Goal: Information Seeking & Learning: Learn about a topic

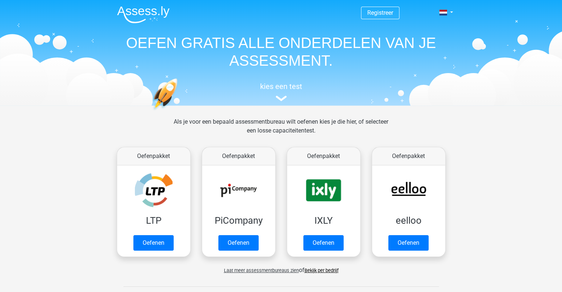
click at [106, 161] on div "Als je voor een bepaald assessmentbureau wilt oefenen kies je die hier, of sele…" at bounding box center [281, 198] width 351 height 163
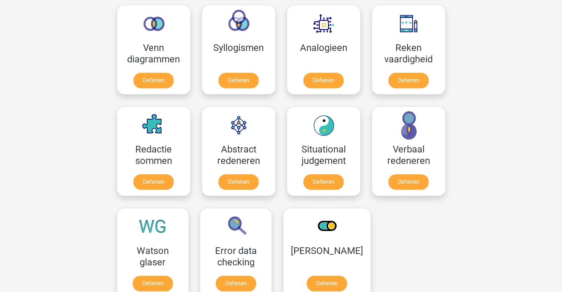
scroll to position [444, 0]
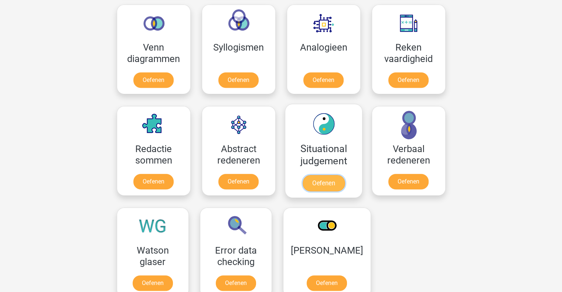
click at [328, 175] on link "Oefenen" at bounding box center [323, 183] width 42 height 16
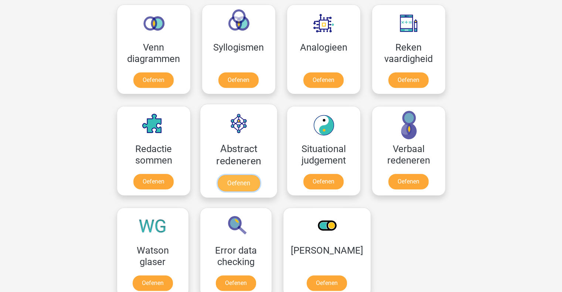
click at [252, 175] on link "Oefenen" at bounding box center [238, 183] width 42 height 16
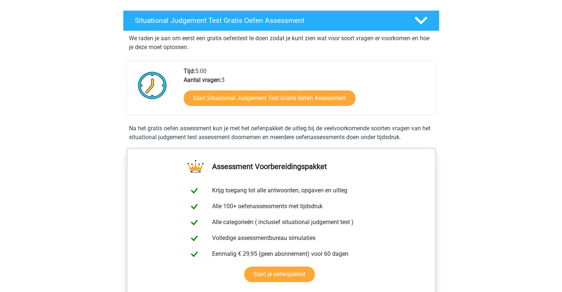
scroll to position [126, 0]
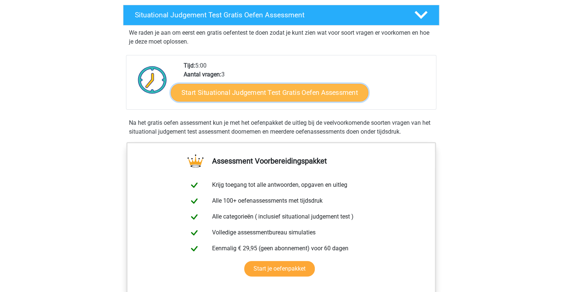
click at [337, 93] on link "Start Situational Judgement Test Gratis Oefen Assessment" at bounding box center [270, 93] width 198 height 18
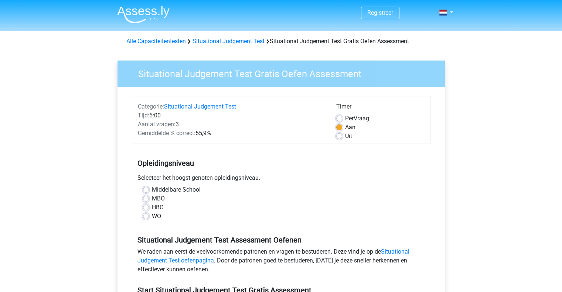
click at [162, 206] on label "HBO" at bounding box center [158, 207] width 12 height 9
click at [149, 206] on input "HBO" at bounding box center [146, 206] width 6 height 7
radio input "true"
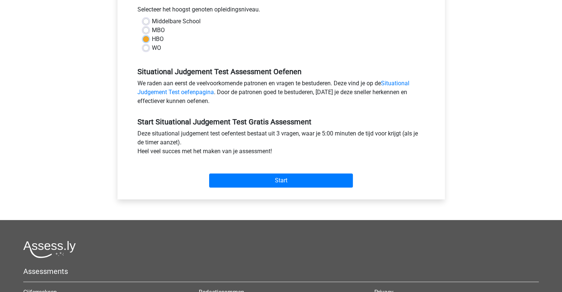
scroll to position [173, 0]
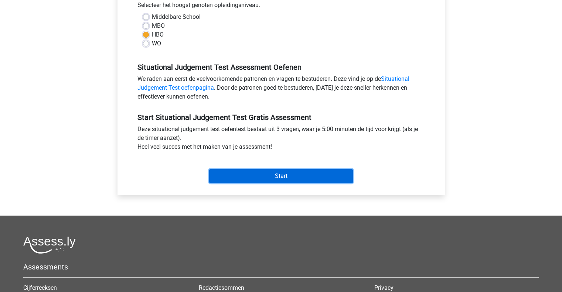
click at [301, 172] on input "Start" at bounding box center [281, 176] width 144 height 14
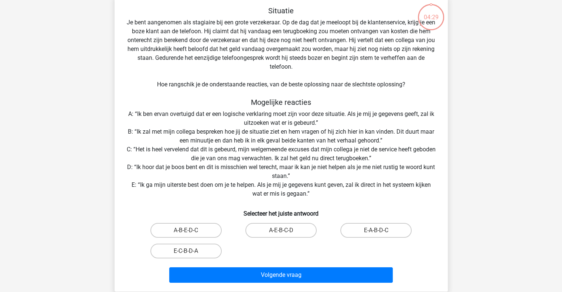
scroll to position [40, 0]
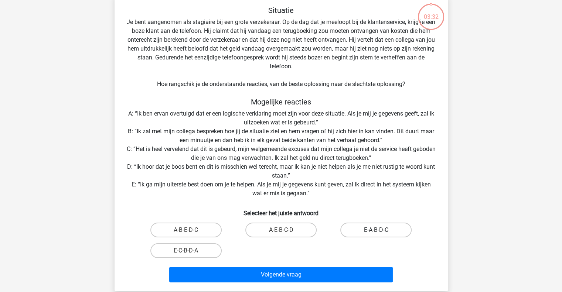
click at [355, 224] on label "E-A-B-D-C" at bounding box center [375, 230] width 71 height 15
click at [376, 230] on input "E-A-B-D-C" at bounding box center [378, 232] width 5 height 5
radio input "true"
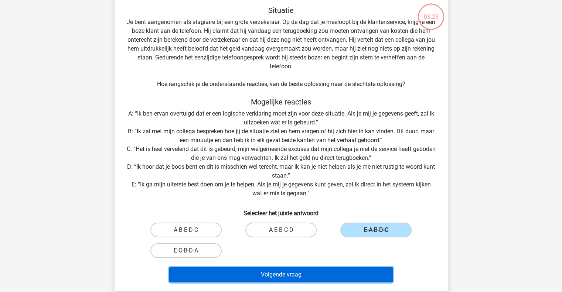
click at [233, 273] on button "Volgende vraag" at bounding box center [280, 275] width 223 height 16
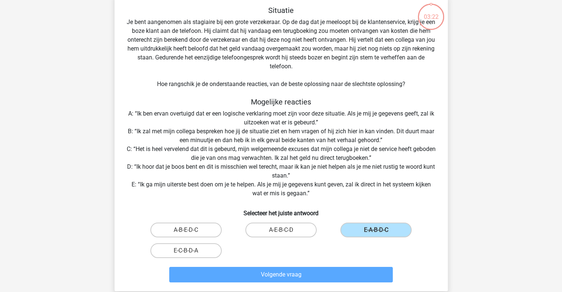
scroll to position [34, 0]
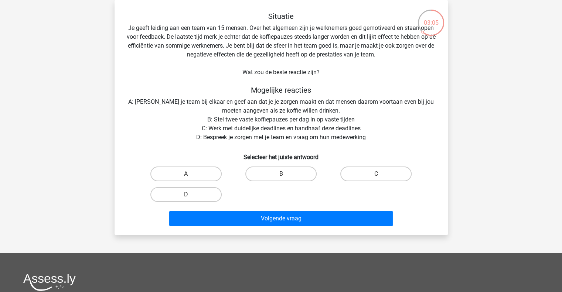
click at [270, 166] on div "B" at bounding box center [280, 174] width 95 height 21
click at [268, 175] on label "B" at bounding box center [280, 174] width 71 height 15
click at [281, 175] on input "B" at bounding box center [283, 176] width 5 height 5
radio input "true"
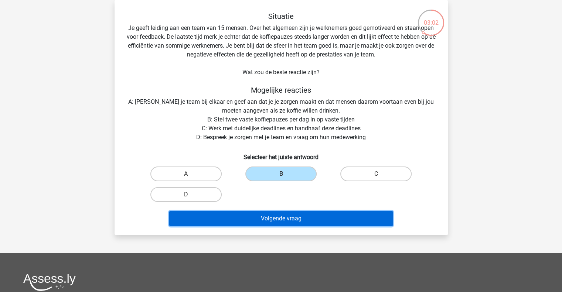
click at [238, 220] on button "Volgende vraag" at bounding box center [280, 219] width 223 height 16
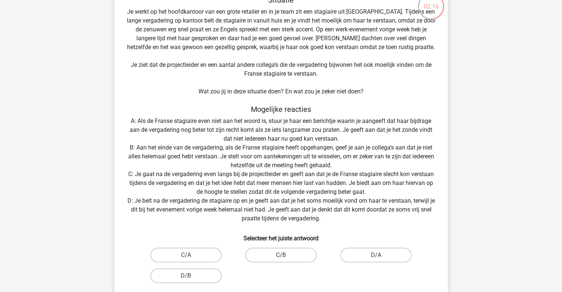
scroll to position [50, 0]
click at [367, 253] on label "D/A" at bounding box center [375, 255] width 71 height 15
click at [376, 255] on input "D/A" at bounding box center [378, 257] width 5 height 5
radio input "true"
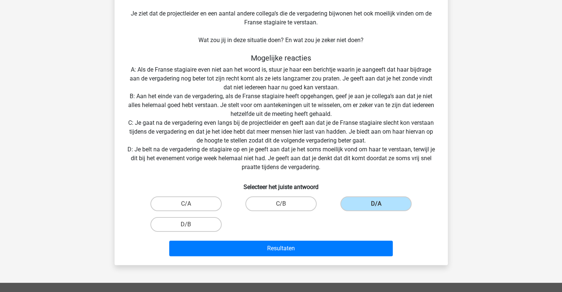
scroll to position [102, 0]
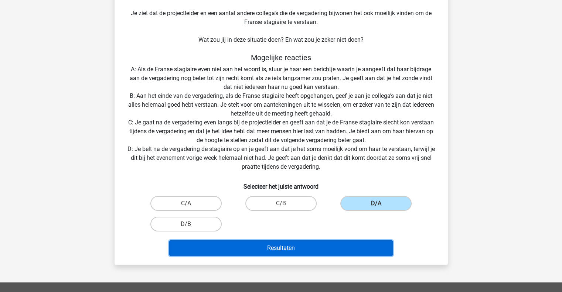
click at [331, 252] on button "Resultaten" at bounding box center [280, 248] width 223 height 16
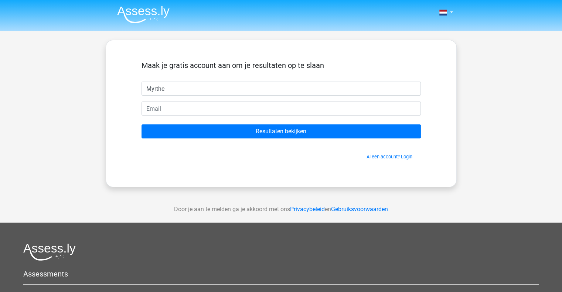
type input "Myrthe"
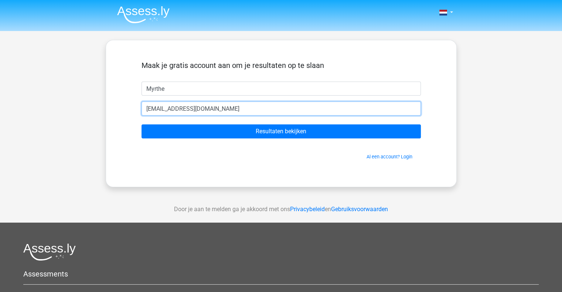
type input "[EMAIL_ADDRESS][DOMAIN_NAME]"
click at [141, 124] on input "Resultaten bekijken" at bounding box center [280, 131] width 279 height 14
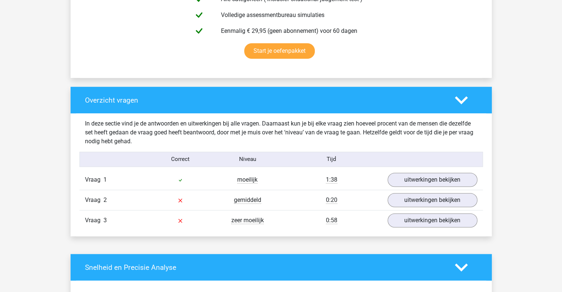
scroll to position [468, 0]
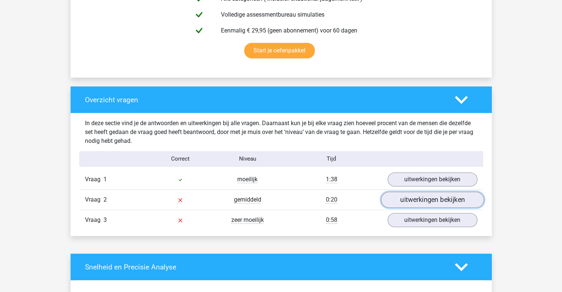
click at [433, 205] on link "uitwerkingen bekijken" at bounding box center [431, 200] width 103 height 16
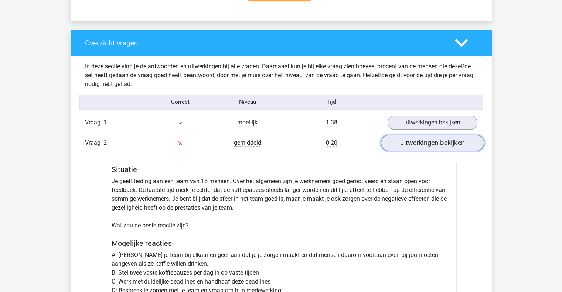
scroll to position [524, 0]
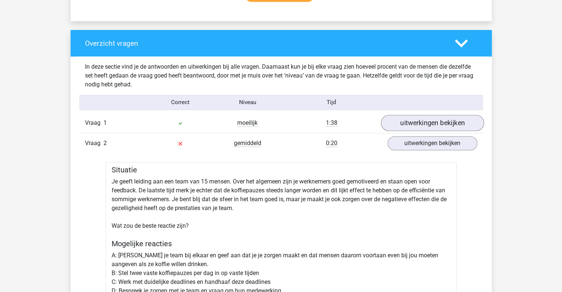
click at [435, 127] on link "uitwerkingen bekijken" at bounding box center [431, 123] width 103 height 16
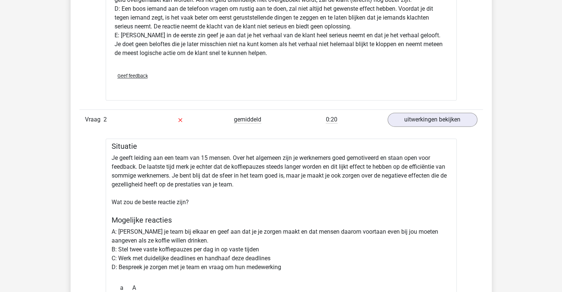
scroll to position [1008, 0]
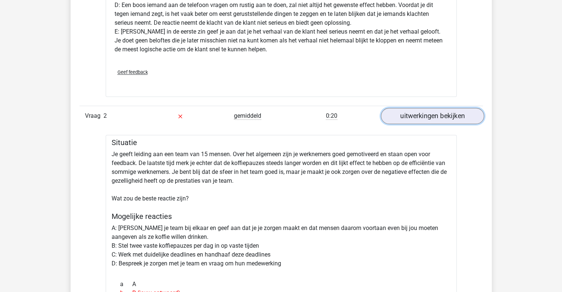
click at [402, 122] on link "uitwerkingen bekijken" at bounding box center [431, 116] width 103 height 16
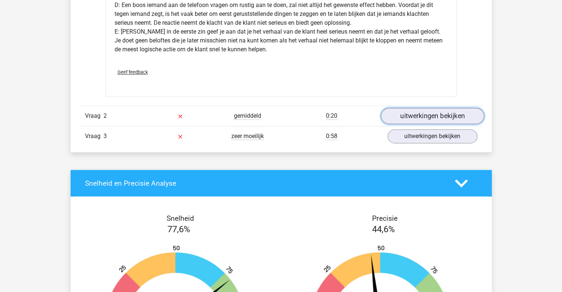
click at [419, 117] on link "uitwerkingen bekijken" at bounding box center [431, 116] width 103 height 16
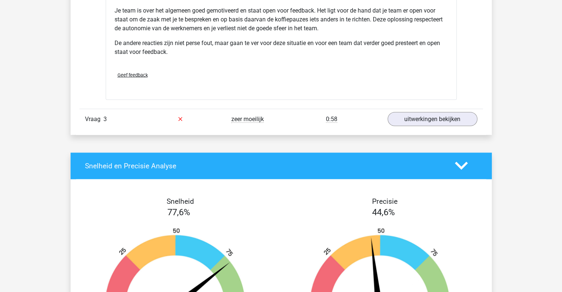
scroll to position [1339, 0]
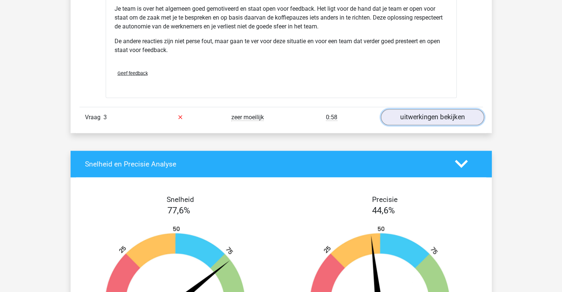
click at [440, 116] on link "uitwerkingen bekijken" at bounding box center [431, 117] width 103 height 16
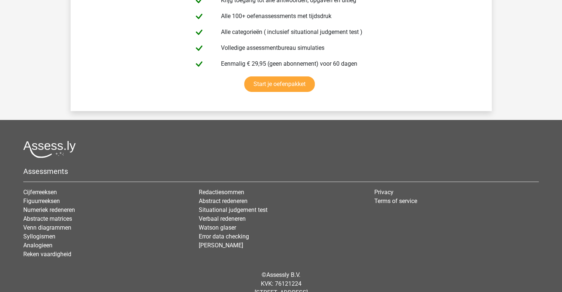
scroll to position [2534, 0]
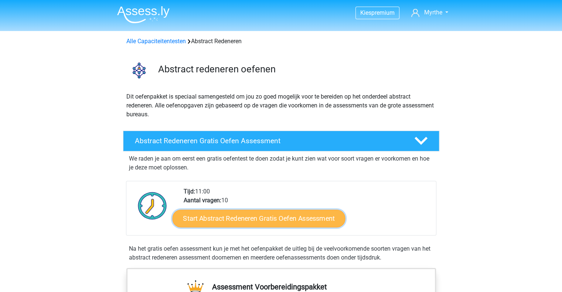
click at [264, 223] on link "Start Abstract Redeneren Gratis Oefen Assessment" at bounding box center [258, 218] width 173 height 18
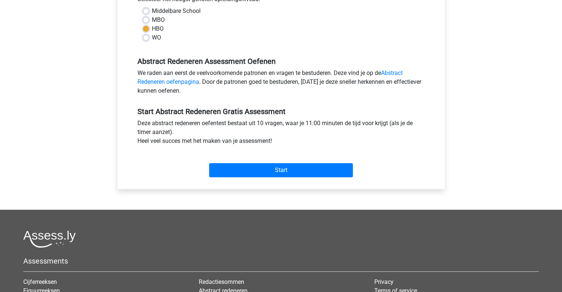
scroll to position [178, 0]
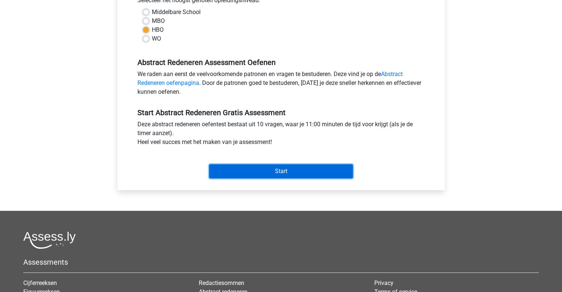
click at [288, 172] on input "Start" at bounding box center [281, 171] width 144 height 14
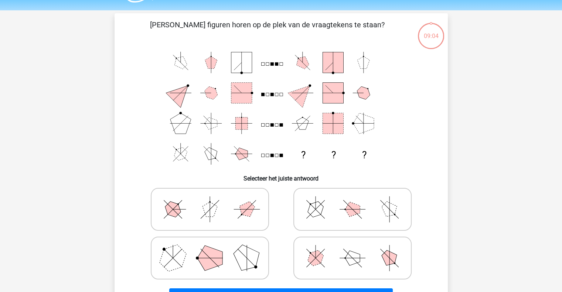
scroll to position [33, 0]
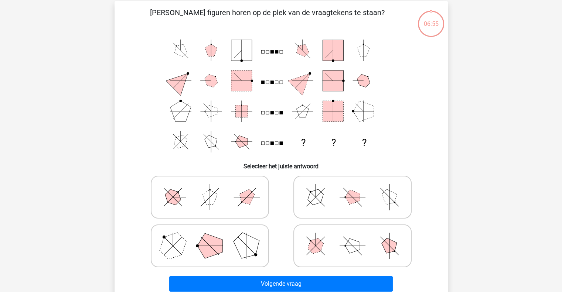
click at [338, 198] on icon at bounding box center [352, 197] width 111 height 37
click at [352, 188] on input "radio" at bounding box center [354, 185] width 5 height 5
radio input "true"
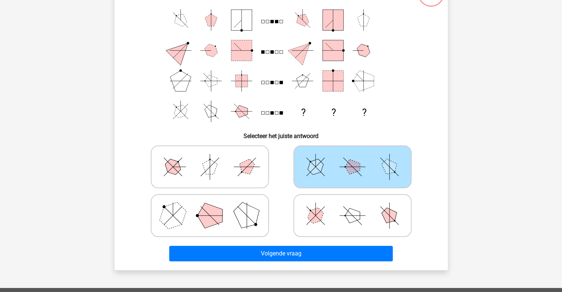
scroll to position [40, 0]
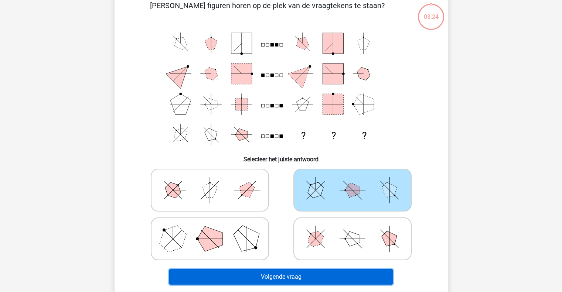
click at [242, 281] on button "Volgende vraag" at bounding box center [280, 277] width 223 height 16
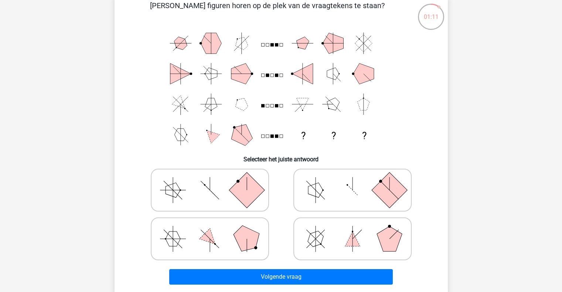
click at [181, 201] on icon at bounding box center [209, 190] width 111 height 37
click at [210, 181] on input "radio" at bounding box center [212, 178] width 5 height 5
radio input "true"
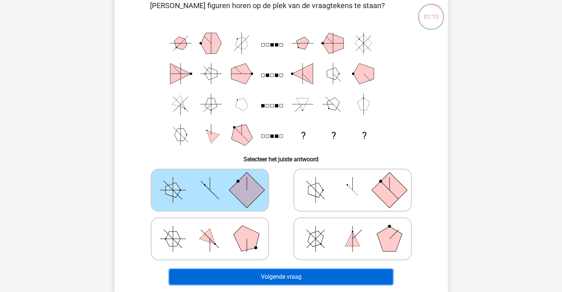
click at [216, 271] on button "Volgende vraag" at bounding box center [280, 277] width 223 height 16
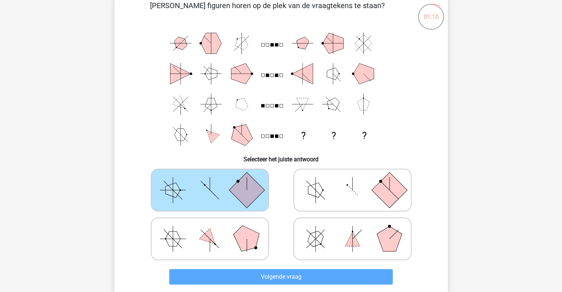
scroll to position [34, 0]
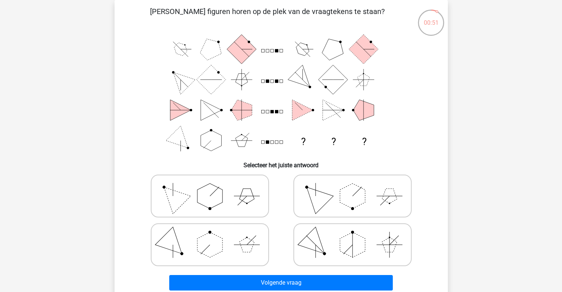
click at [304, 206] on icon at bounding box center [352, 196] width 111 height 37
click at [352, 187] on input "radio" at bounding box center [354, 184] width 5 height 5
radio input "true"
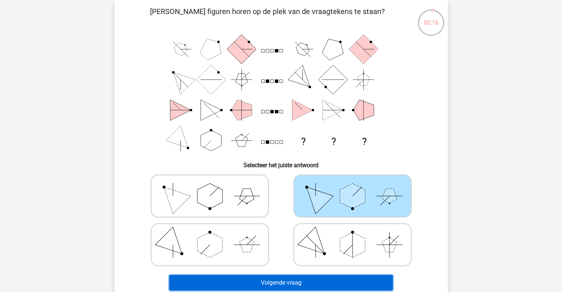
click at [272, 286] on button "Volgende vraag" at bounding box center [280, 283] width 223 height 16
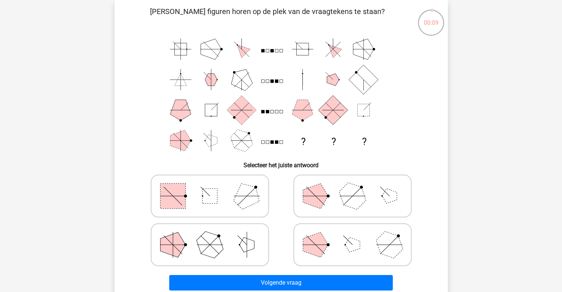
click at [213, 210] on icon at bounding box center [209, 196] width 111 height 37
click at [213, 187] on input "radio" at bounding box center [212, 184] width 5 height 5
radio input "true"
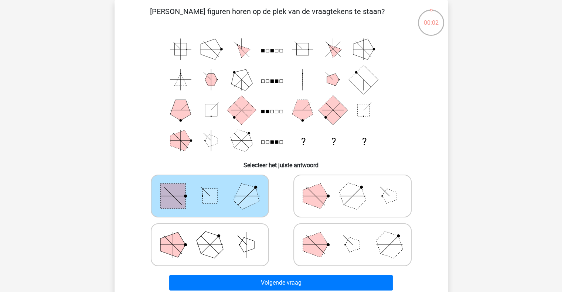
click at [252, 254] on icon at bounding box center [209, 244] width 111 height 37
click at [215, 236] on input "radio" at bounding box center [212, 233] width 5 height 5
radio input "true"
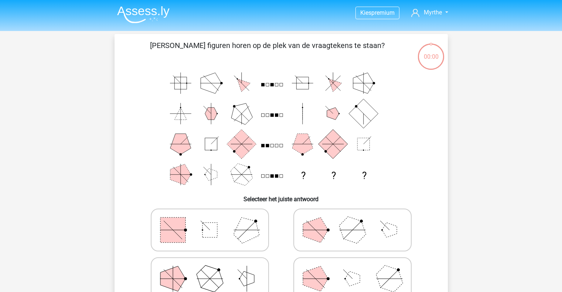
scroll to position [34, 0]
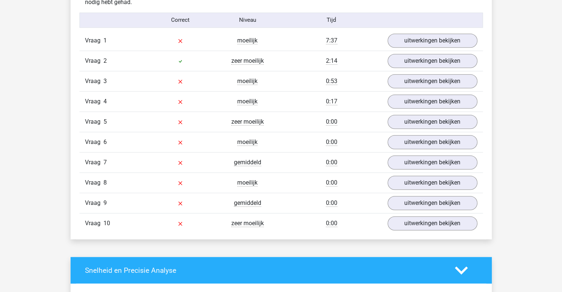
scroll to position [609, 0]
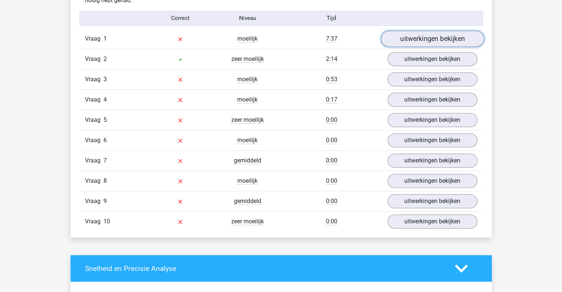
click at [405, 43] on link "uitwerkingen bekijken" at bounding box center [431, 39] width 103 height 16
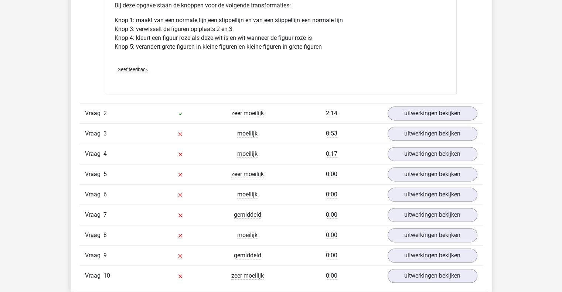
scroll to position [993, 0]
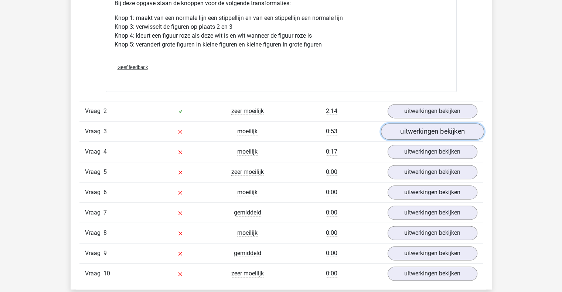
click at [406, 134] on link "uitwerkingen bekijken" at bounding box center [431, 132] width 103 height 16
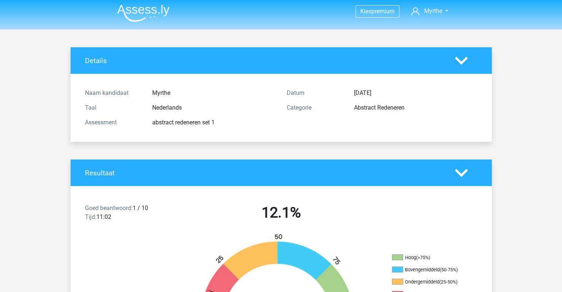
scroll to position [0, 0]
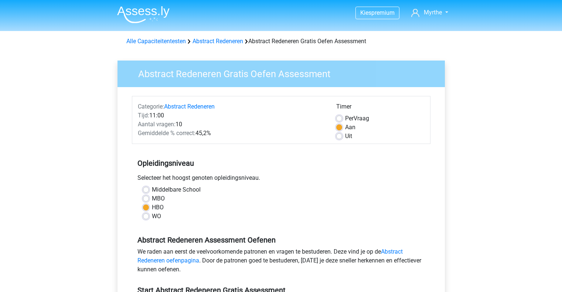
scroll to position [178, 0]
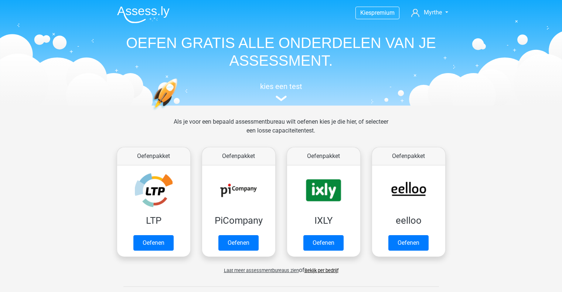
scroll to position [444, 0]
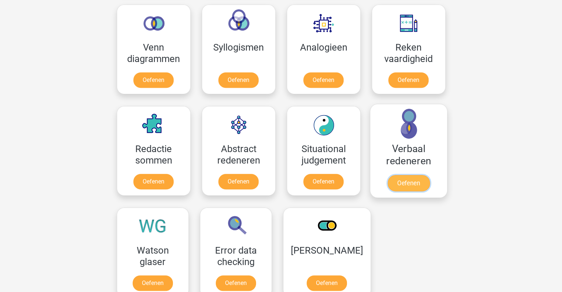
click at [400, 175] on link "Oefenen" at bounding box center [408, 183] width 42 height 16
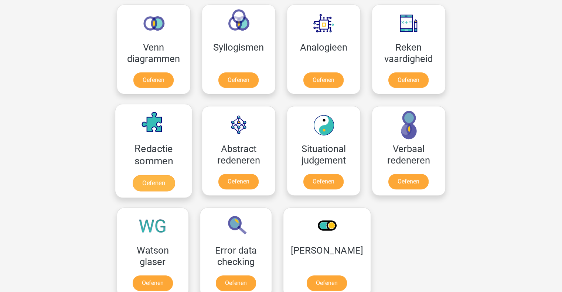
click at [154, 175] on link "Oefenen" at bounding box center [153, 183] width 42 height 16
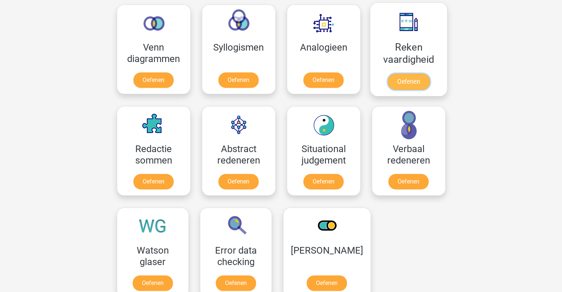
click at [407, 76] on link "Oefenen" at bounding box center [408, 81] width 42 height 16
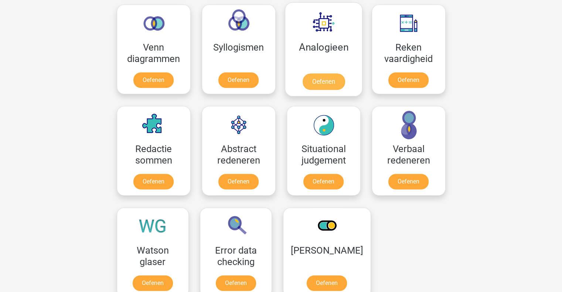
click at [328, 86] on link "Oefenen" at bounding box center [323, 81] width 42 height 16
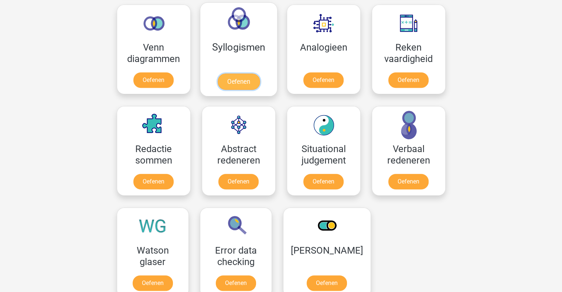
click at [238, 79] on link "Oefenen" at bounding box center [238, 81] width 42 height 16
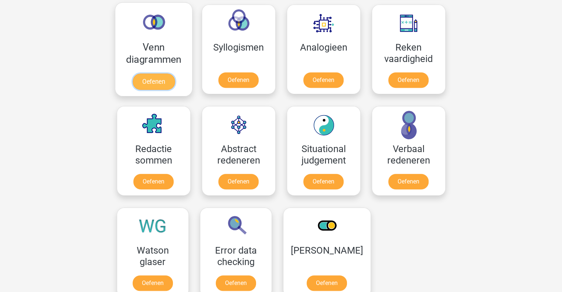
click at [156, 73] on link "Oefenen" at bounding box center [153, 81] width 42 height 16
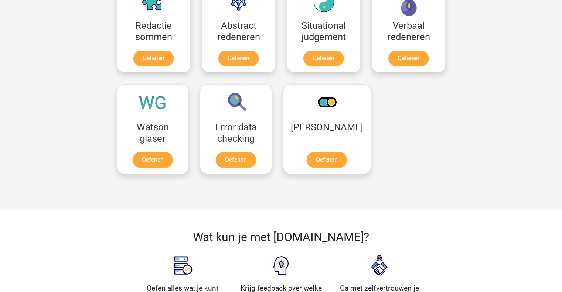
scroll to position [566, 0]
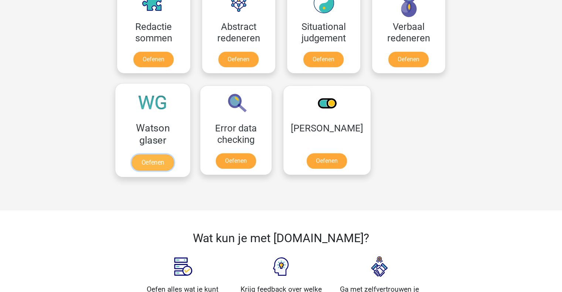
click at [162, 154] on link "Oefenen" at bounding box center [152, 162] width 42 height 16
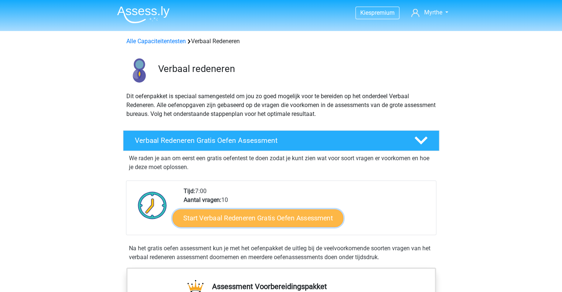
click at [217, 219] on link "Start Verbaal Redeneren Gratis Oefen Assessment" at bounding box center [257, 218] width 171 height 18
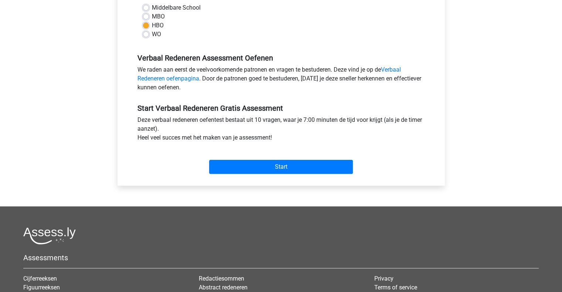
scroll to position [211, 0]
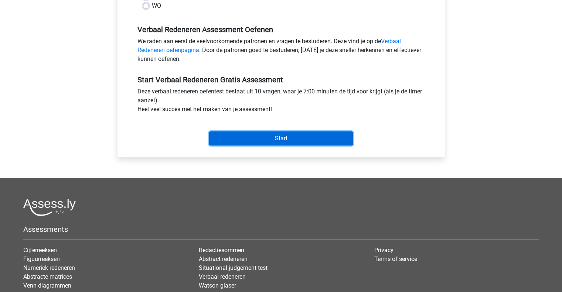
click at [229, 143] on input "Start" at bounding box center [281, 138] width 144 height 14
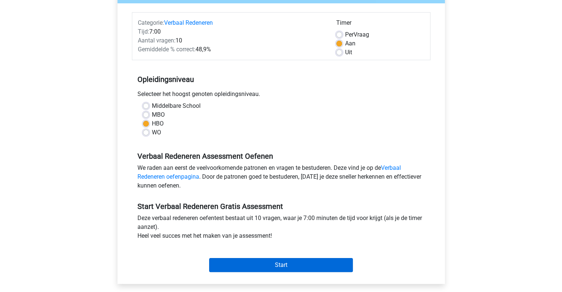
scroll to position [0, 0]
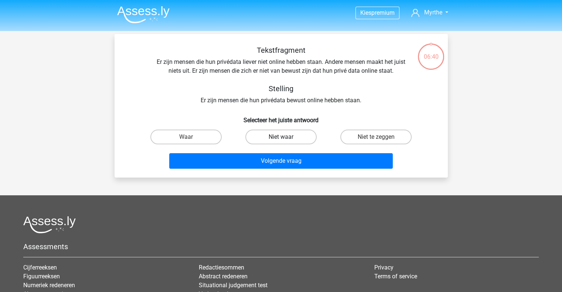
click at [270, 137] on label "Niet waar" at bounding box center [280, 137] width 71 height 15
click at [281, 137] on input "Niet waar" at bounding box center [283, 139] width 5 height 5
radio input "true"
click at [356, 136] on label "Niet te zeggen" at bounding box center [375, 137] width 71 height 15
click at [376, 137] on input "Niet te zeggen" at bounding box center [378, 139] width 5 height 5
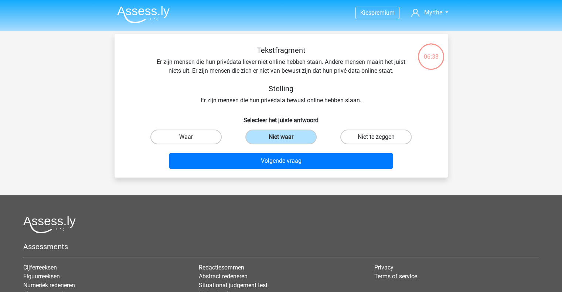
radio input "true"
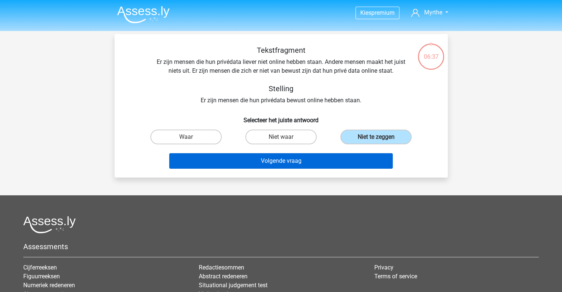
click at [285, 160] on button "Volgende vraag" at bounding box center [280, 161] width 223 height 16
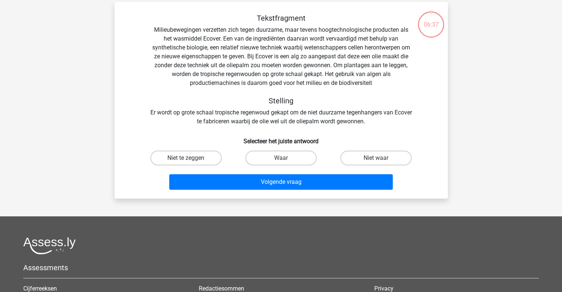
scroll to position [34, 0]
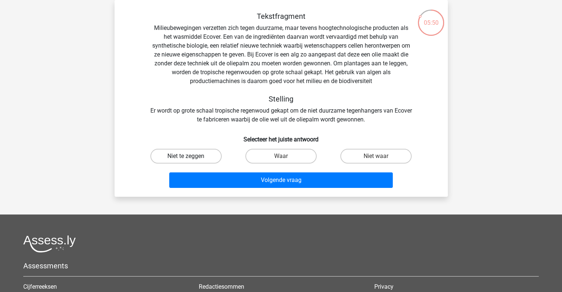
click at [176, 157] on label "Niet te zeggen" at bounding box center [185, 156] width 71 height 15
click at [186, 157] on input "Niet te zeggen" at bounding box center [188, 158] width 5 height 5
radio input "true"
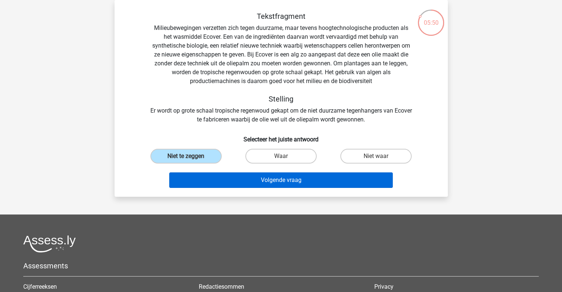
click at [213, 181] on button "Volgende vraag" at bounding box center [280, 180] width 223 height 16
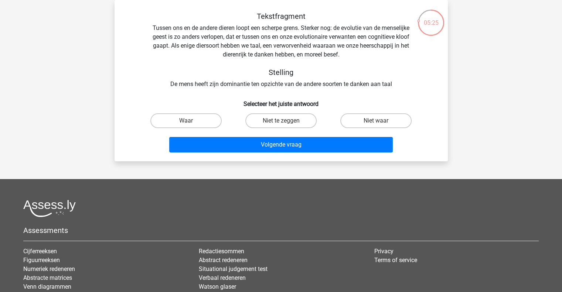
click at [364, 119] on label "Niet waar" at bounding box center [375, 120] width 71 height 15
click at [376, 121] on input "Niet waar" at bounding box center [378, 123] width 5 height 5
radio input "true"
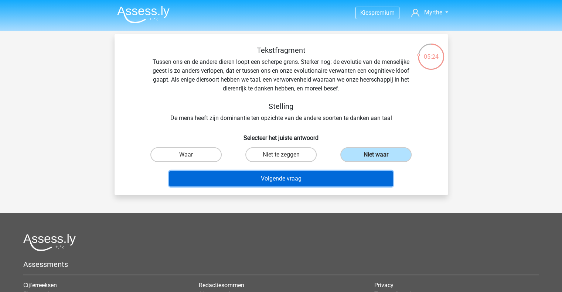
click at [294, 182] on button "Volgende vraag" at bounding box center [280, 179] width 223 height 16
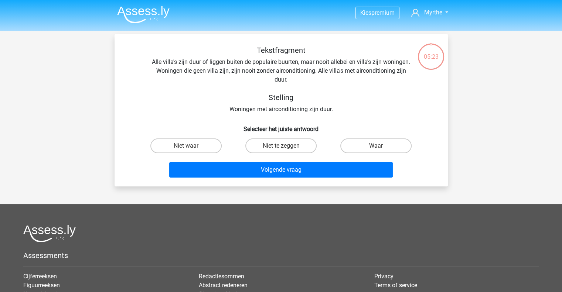
scroll to position [34, 0]
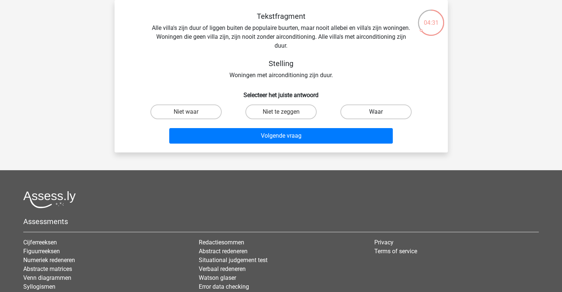
click at [363, 106] on label "Waar" at bounding box center [375, 112] width 71 height 15
click at [376, 112] on input "Waar" at bounding box center [378, 114] width 5 height 5
radio input "true"
click at [278, 133] on button "Volgende vraag" at bounding box center [280, 136] width 223 height 16
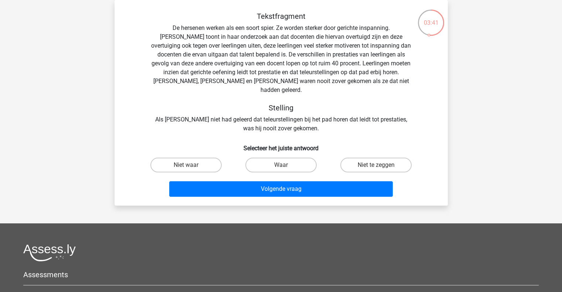
click at [366, 158] on label "Niet te zeggen" at bounding box center [375, 165] width 71 height 15
click at [376, 165] on input "Niet te zeggen" at bounding box center [378, 167] width 5 height 5
radio input "true"
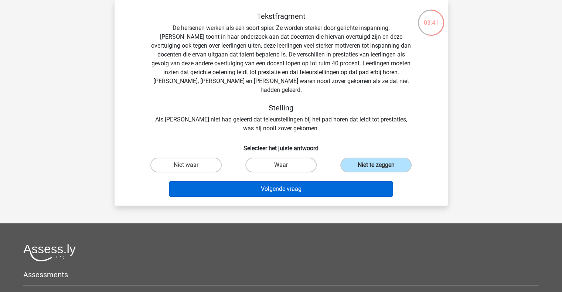
click at [339, 181] on button "Volgende vraag" at bounding box center [280, 189] width 223 height 16
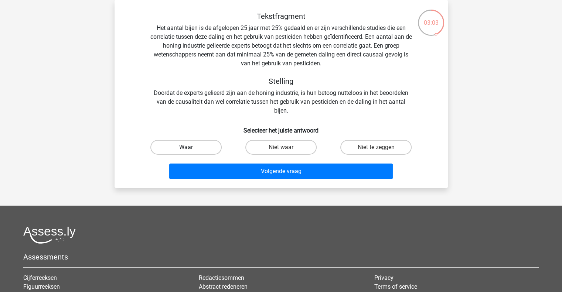
click at [166, 148] on label "Waar" at bounding box center [185, 147] width 71 height 15
click at [186, 148] on input "Waar" at bounding box center [188, 149] width 5 height 5
radio input "true"
click at [206, 177] on button "Volgende vraag" at bounding box center [280, 172] width 223 height 16
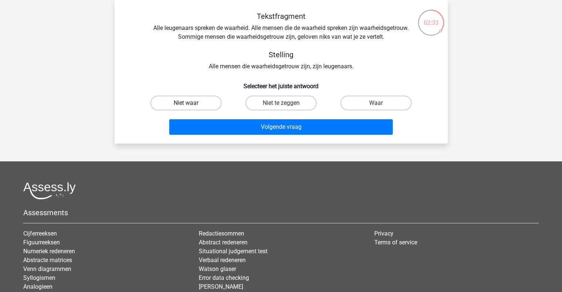
click at [192, 99] on label "Niet waar" at bounding box center [185, 103] width 71 height 15
click at [191, 103] on input "Niet waar" at bounding box center [188, 105] width 5 height 5
radio input "true"
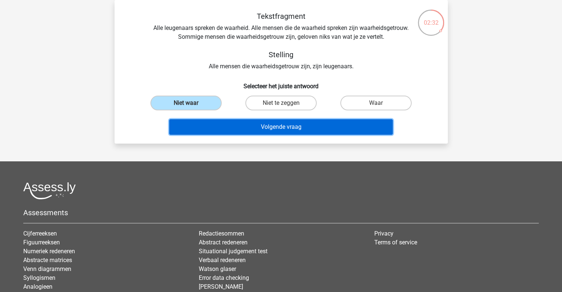
click at [218, 129] on button "Volgende vraag" at bounding box center [280, 127] width 223 height 16
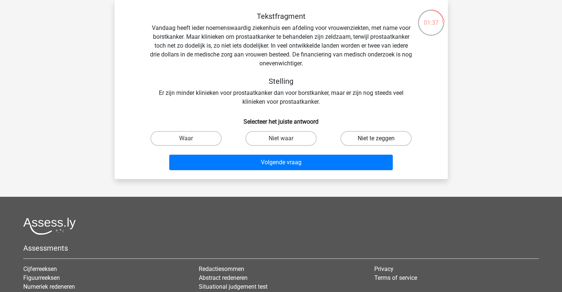
click at [341, 136] on label "Niet te zeggen" at bounding box center [375, 138] width 71 height 15
click at [376, 138] on input "Niet te zeggen" at bounding box center [378, 140] width 5 height 5
radio input "true"
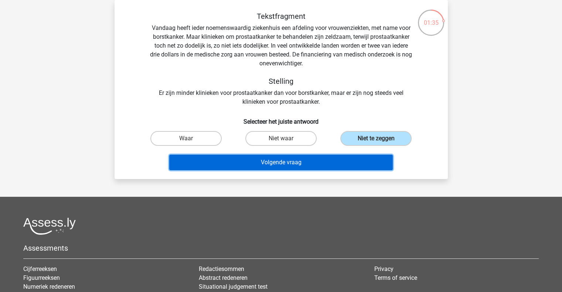
click at [328, 168] on button "Volgende vraag" at bounding box center [280, 163] width 223 height 16
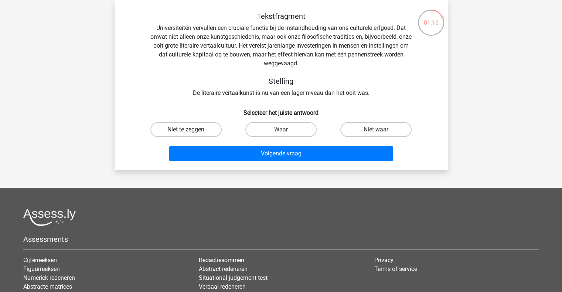
click at [198, 128] on label "Niet te zeggen" at bounding box center [185, 129] width 71 height 15
click at [191, 130] on input "Niet te zeggen" at bounding box center [188, 132] width 5 height 5
radio input "true"
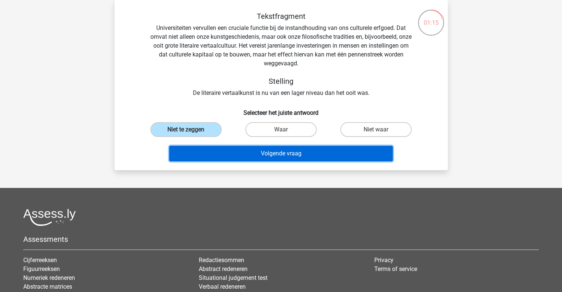
click at [235, 161] on button "Volgende vraag" at bounding box center [280, 154] width 223 height 16
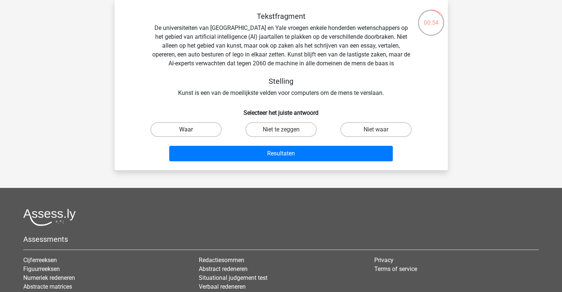
click at [170, 130] on label "Waar" at bounding box center [185, 129] width 71 height 15
click at [186, 130] on input "Waar" at bounding box center [188, 132] width 5 height 5
radio input "true"
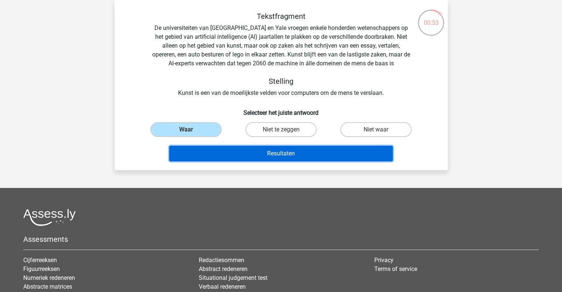
click at [199, 150] on button "Resultaten" at bounding box center [280, 154] width 223 height 16
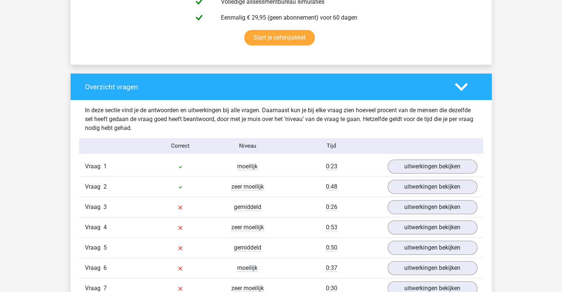
scroll to position [474, 0]
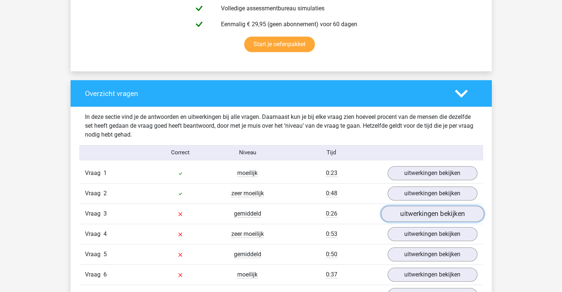
click at [428, 213] on link "uitwerkingen bekijken" at bounding box center [431, 214] width 103 height 16
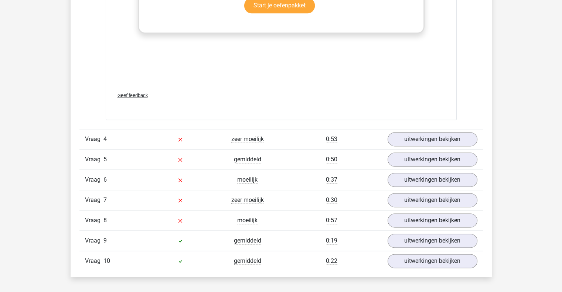
scroll to position [976, 0]
click at [465, 143] on link "uitwerkingen bekijken" at bounding box center [431, 139] width 103 height 16
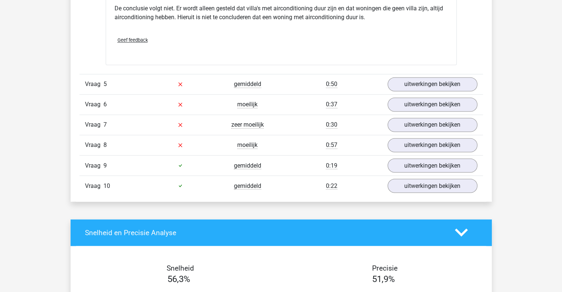
scroll to position [1251, 0]
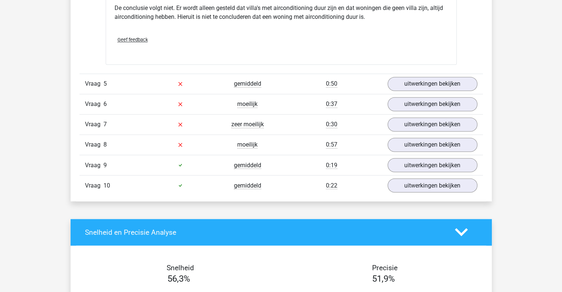
click at [458, 125] on link "uitwerkingen bekijken" at bounding box center [432, 124] width 90 height 14
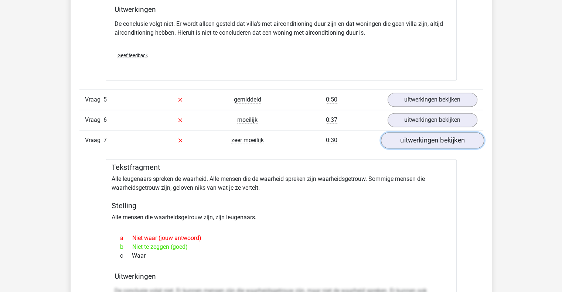
scroll to position [1234, 0]
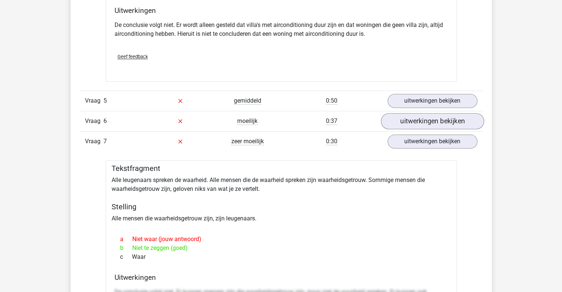
click at [464, 119] on link "uitwerkingen bekijken" at bounding box center [431, 121] width 103 height 16
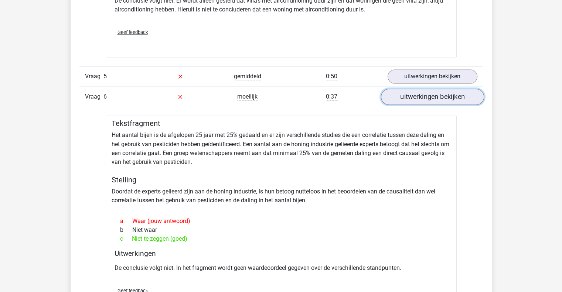
scroll to position [1258, 0]
click at [425, 79] on link "uitwerkingen bekijken" at bounding box center [432, 77] width 90 height 14
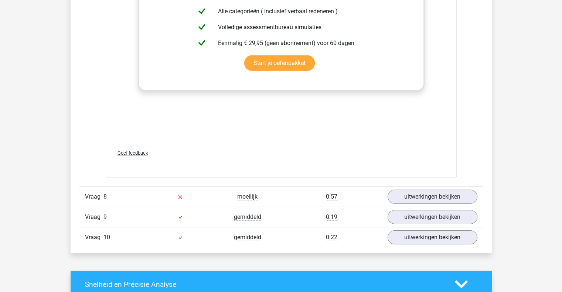
scroll to position [2246, 0]
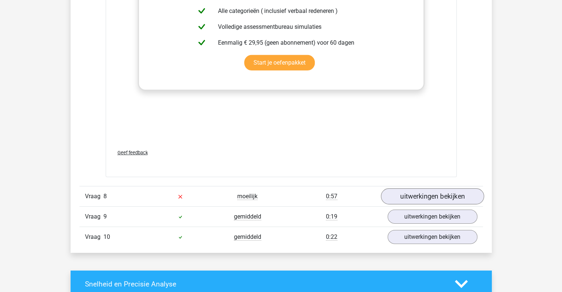
click at [452, 199] on link "uitwerkingen bekijken" at bounding box center [431, 196] width 103 height 16
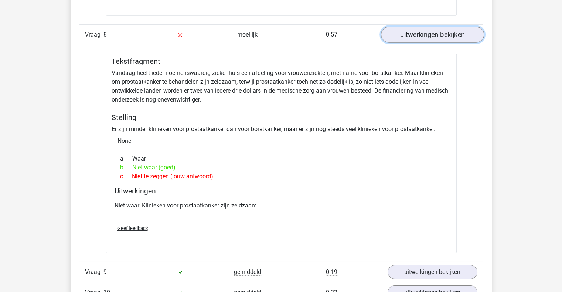
scroll to position [2427, 0]
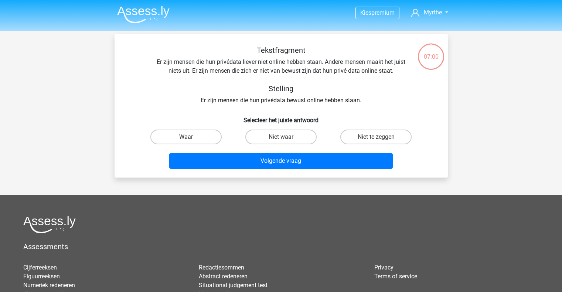
scroll to position [34, 0]
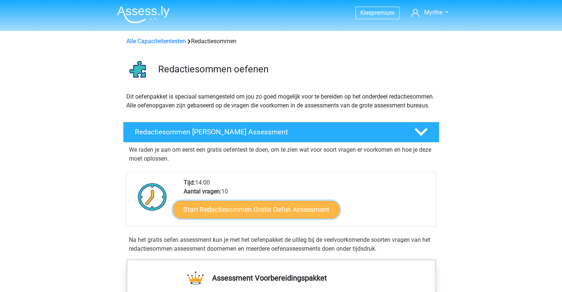
click at [234, 218] on link "Start Redactiesommen Gratis Oefen Assessment" at bounding box center [255, 210] width 167 height 18
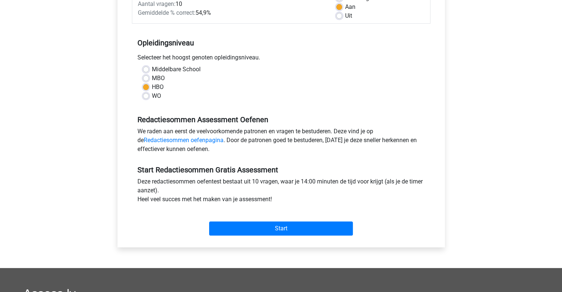
scroll to position [123, 0]
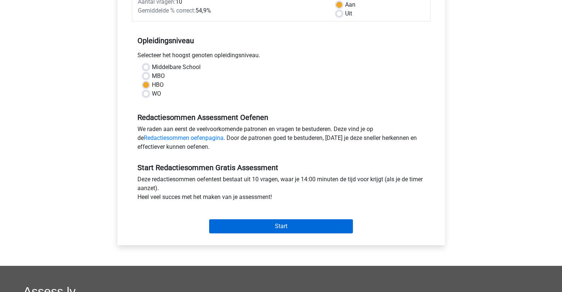
click at [327, 232] on input "Start" at bounding box center [281, 226] width 144 height 14
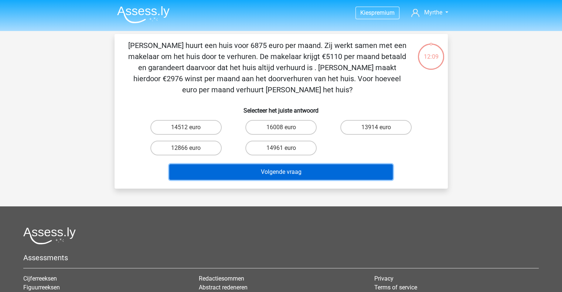
click at [271, 172] on button "Volgende vraag" at bounding box center [280, 172] width 223 height 16
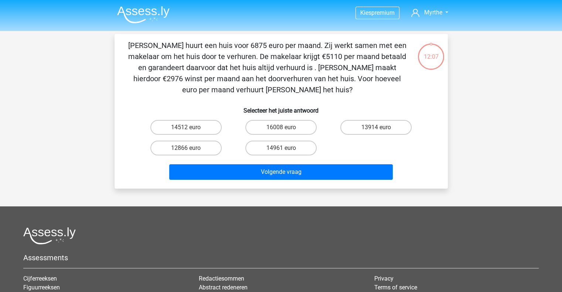
click at [276, 134] on div "16008 euro" at bounding box center [280, 127] width 95 height 21
click at [272, 131] on label "16008 euro" at bounding box center [280, 127] width 71 height 15
click at [281, 131] on input "16008 euro" at bounding box center [283, 129] width 5 height 5
radio input "true"
click at [261, 132] on label "16008 euro" at bounding box center [280, 127] width 71 height 15
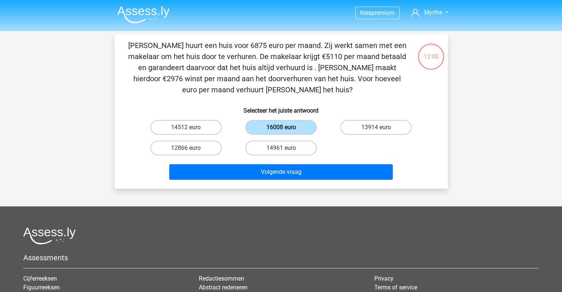
click at [281, 132] on input "16008 euro" at bounding box center [283, 129] width 5 height 5
click at [213, 145] on label "12866 euro" at bounding box center [185, 148] width 71 height 15
click at [191, 148] on input "12866 euro" at bounding box center [188, 150] width 5 height 5
radio input "true"
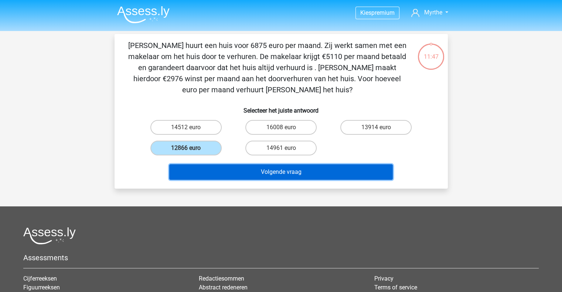
click at [239, 166] on button "Volgende vraag" at bounding box center [280, 172] width 223 height 16
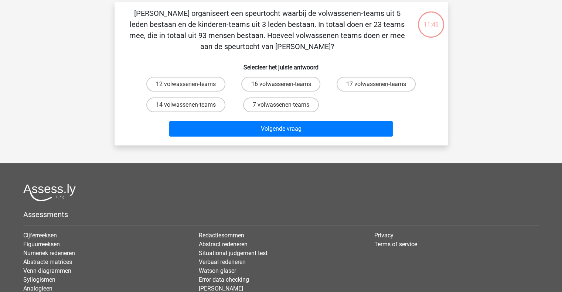
scroll to position [34, 0]
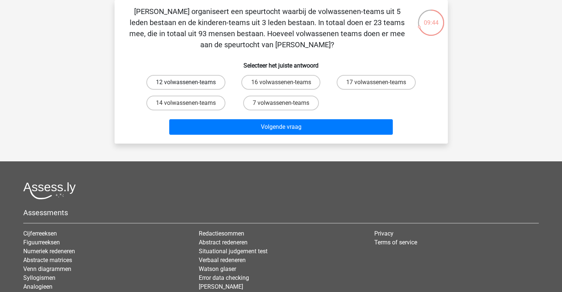
click at [207, 82] on label "12 volwassenen-teams" at bounding box center [185, 82] width 79 height 15
click at [191, 82] on input "12 volwassenen-teams" at bounding box center [188, 84] width 5 height 5
radio input "true"
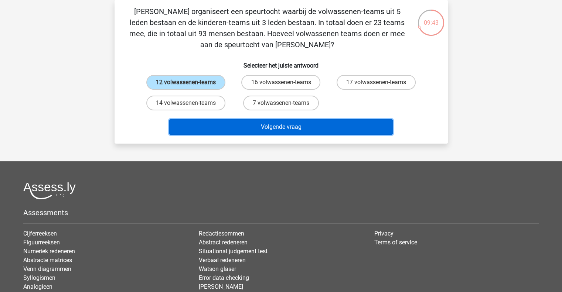
click at [241, 123] on button "Volgende vraag" at bounding box center [280, 127] width 223 height 16
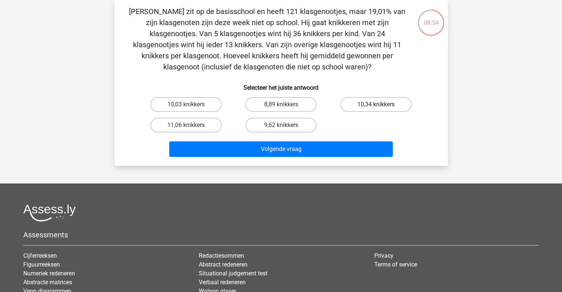
click at [384, 102] on label "10,34 knikkers" at bounding box center [375, 104] width 71 height 15
click at [381, 105] on input "10,34 knikkers" at bounding box center [378, 107] width 5 height 5
radio input "true"
click at [204, 103] on label "10,03 knikkers" at bounding box center [185, 104] width 71 height 15
click at [191, 105] on input "10,03 knikkers" at bounding box center [188, 107] width 5 height 5
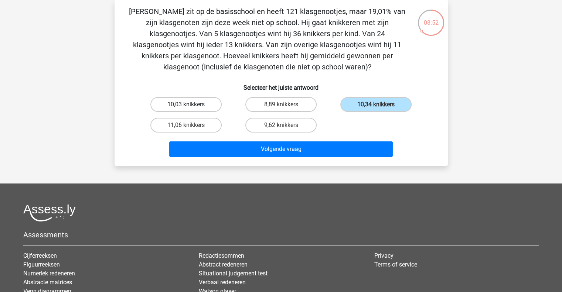
radio input "true"
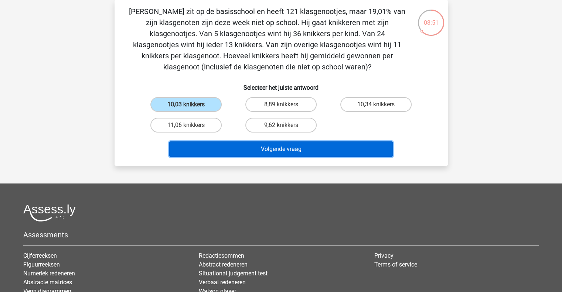
click at [255, 149] on button "Volgende vraag" at bounding box center [280, 149] width 223 height 16
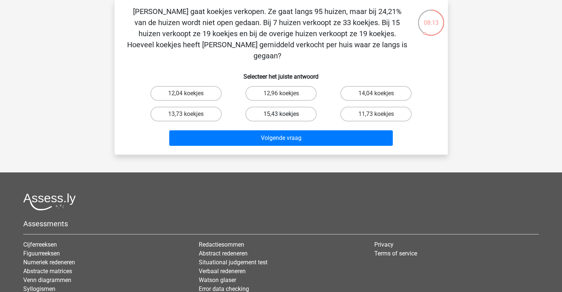
click at [286, 107] on label "15,43 koekjes" at bounding box center [280, 114] width 71 height 15
click at [285, 114] on input "15,43 koekjes" at bounding box center [283, 116] width 5 height 5
radio input "true"
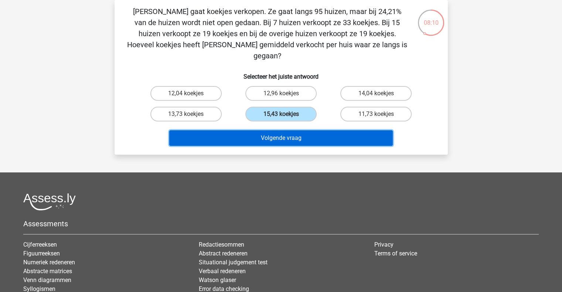
click at [218, 130] on button "Volgende vraag" at bounding box center [280, 138] width 223 height 16
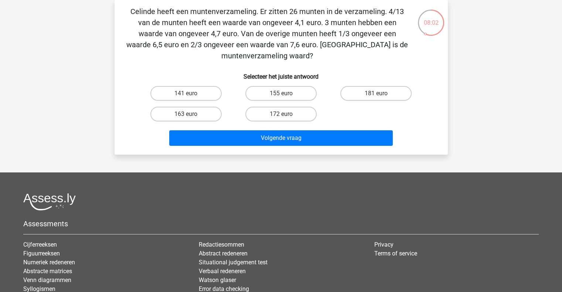
click at [284, 97] on input "155 euro" at bounding box center [283, 95] width 5 height 5
radio input "true"
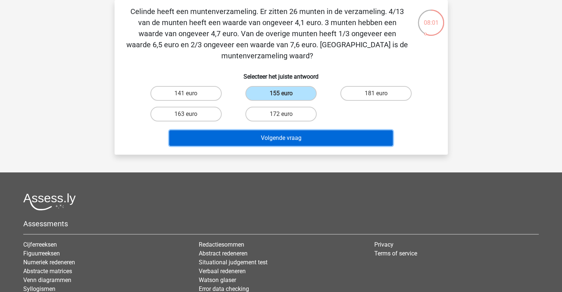
click at [283, 136] on button "Volgende vraag" at bounding box center [280, 138] width 223 height 16
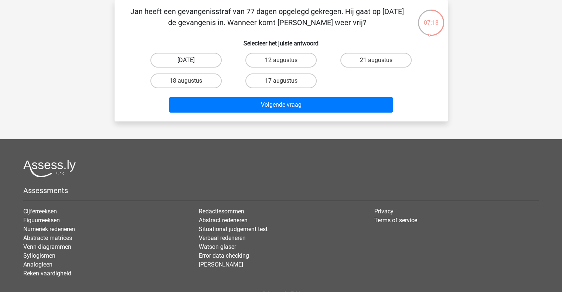
click at [199, 56] on label "13 augustus" at bounding box center [185, 60] width 71 height 15
click at [191, 60] on input "13 augustus" at bounding box center [188, 62] width 5 height 5
radio input "true"
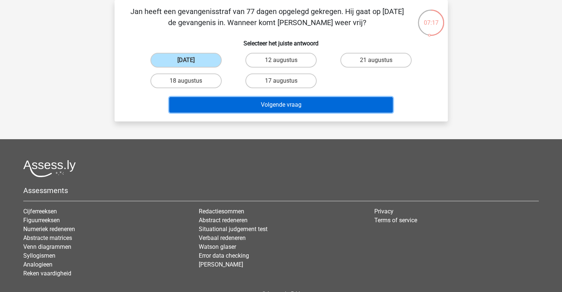
click at [228, 104] on button "Volgende vraag" at bounding box center [280, 105] width 223 height 16
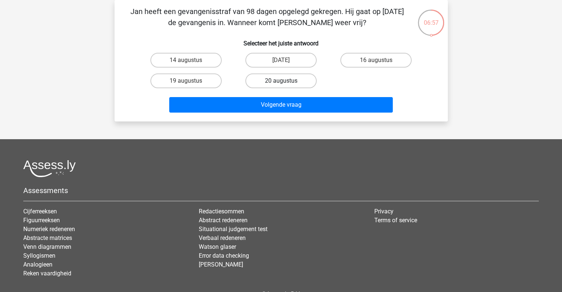
click at [279, 75] on label "20 augustus" at bounding box center [280, 80] width 71 height 15
click at [281, 81] on input "20 augustus" at bounding box center [283, 83] width 5 height 5
radio input "true"
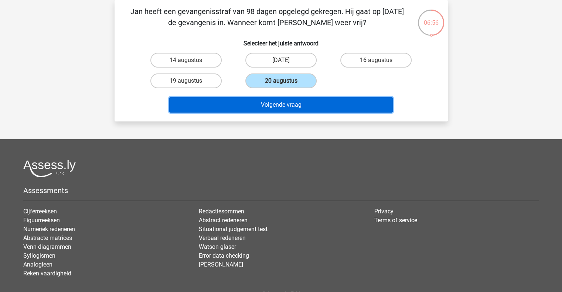
click at [281, 106] on button "Volgende vraag" at bounding box center [280, 105] width 223 height 16
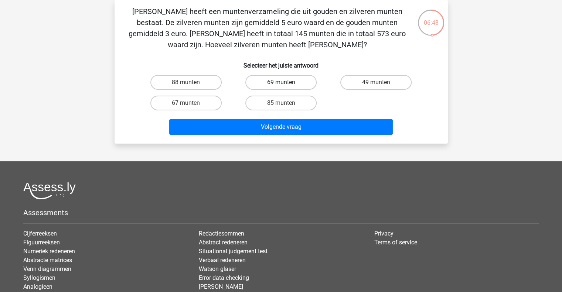
click at [261, 86] on label "69 munten" at bounding box center [280, 82] width 71 height 15
click at [281, 86] on input "69 munten" at bounding box center [283, 84] width 5 height 5
radio input "true"
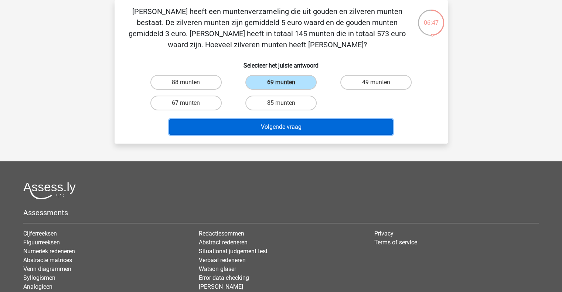
click at [232, 133] on button "Volgende vraag" at bounding box center [280, 127] width 223 height 16
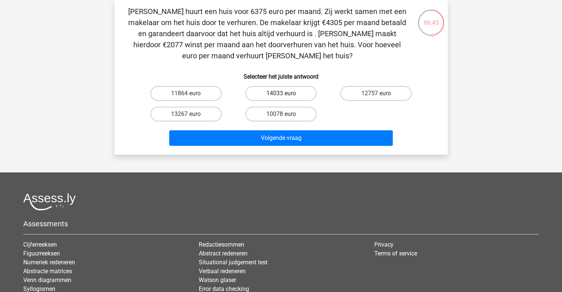
click at [254, 95] on label "14033 euro" at bounding box center [280, 93] width 71 height 15
click at [281, 95] on input "14033 euro" at bounding box center [283, 95] width 5 height 5
radio input "true"
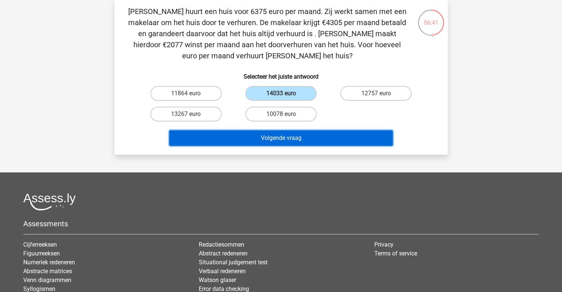
click at [242, 143] on button "Volgende vraag" at bounding box center [280, 138] width 223 height 16
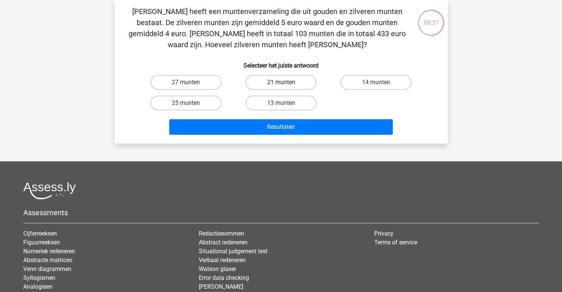
click at [260, 87] on label "21 munten" at bounding box center [280, 82] width 71 height 15
click at [281, 87] on input "21 munten" at bounding box center [283, 84] width 5 height 5
radio input "true"
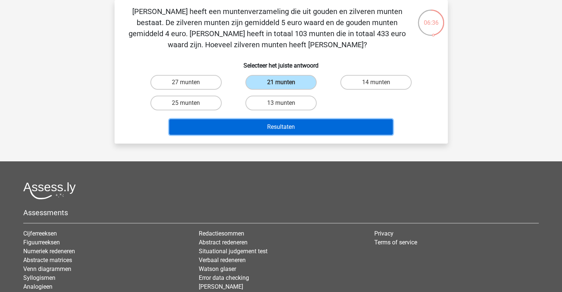
click at [252, 124] on button "Resultaten" at bounding box center [280, 127] width 223 height 16
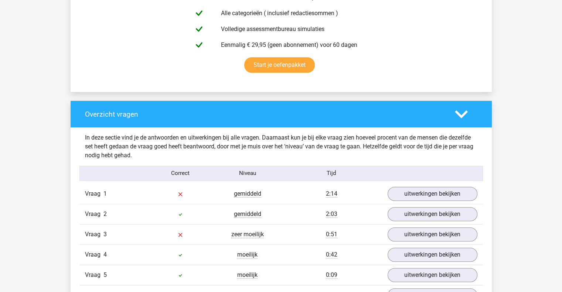
scroll to position [458, 0]
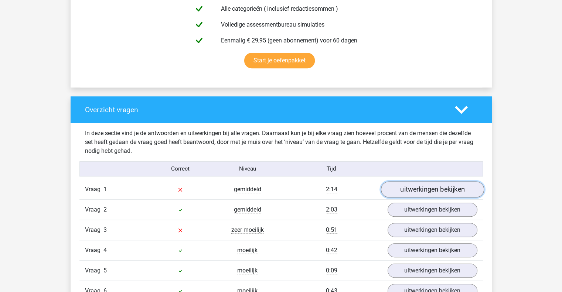
click at [426, 194] on link "uitwerkingen bekijken" at bounding box center [431, 189] width 103 height 16
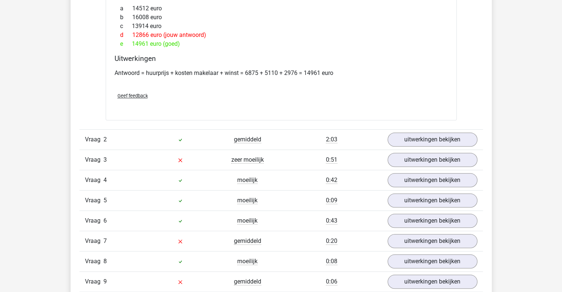
scroll to position [703, 0]
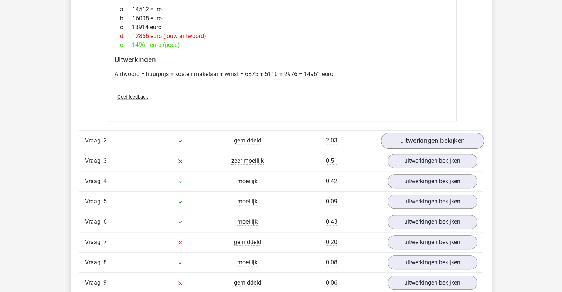
click at [465, 141] on link "uitwerkingen bekijken" at bounding box center [431, 141] width 103 height 16
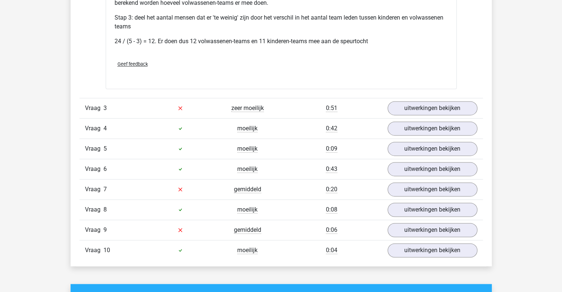
scroll to position [1039, 0]
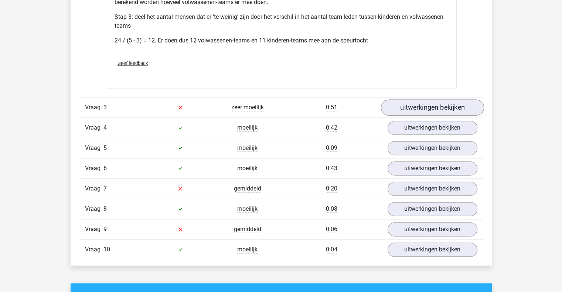
click at [455, 108] on link "uitwerkingen bekijken" at bounding box center [431, 107] width 103 height 16
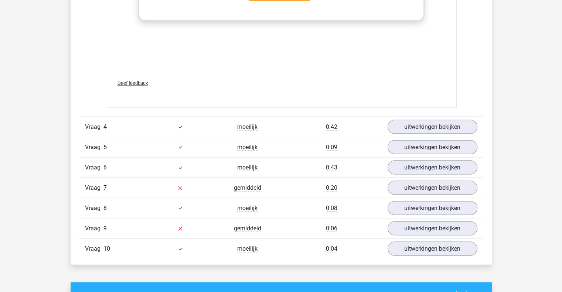
scroll to position [1443, 0]
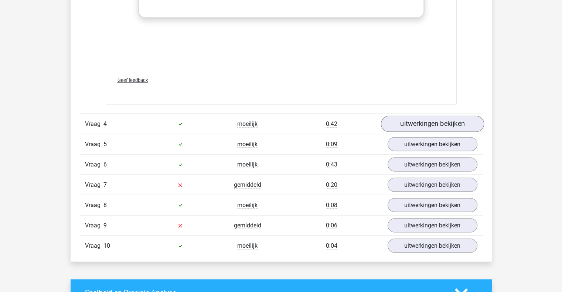
click at [456, 128] on link "uitwerkingen bekijken" at bounding box center [431, 124] width 103 height 16
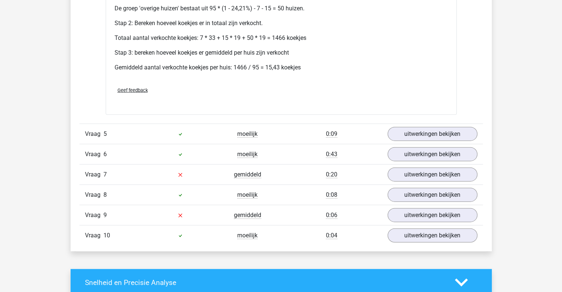
scroll to position [1711, 0]
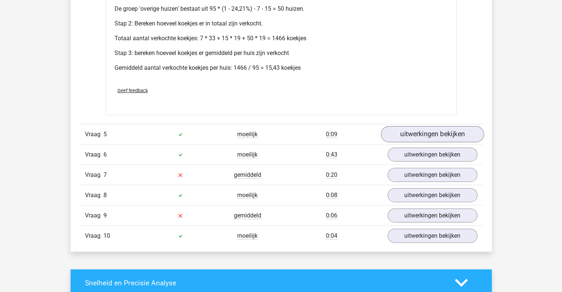
click at [441, 135] on link "uitwerkingen bekijken" at bounding box center [431, 134] width 103 height 16
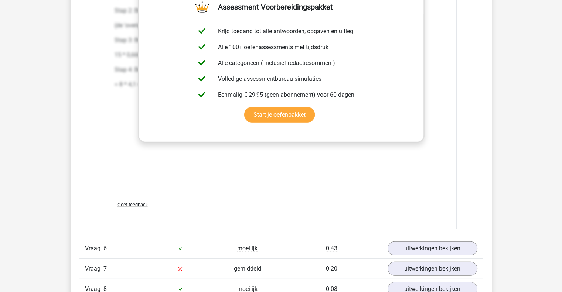
scroll to position [2001, 0]
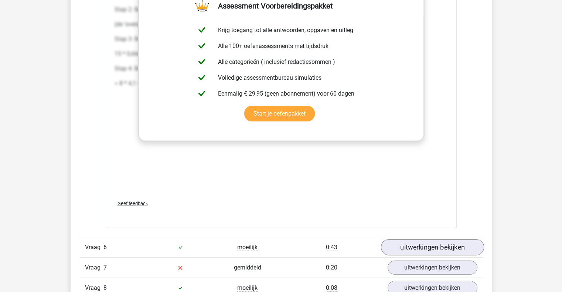
click at [410, 242] on link "uitwerkingen bekijken" at bounding box center [431, 247] width 103 height 16
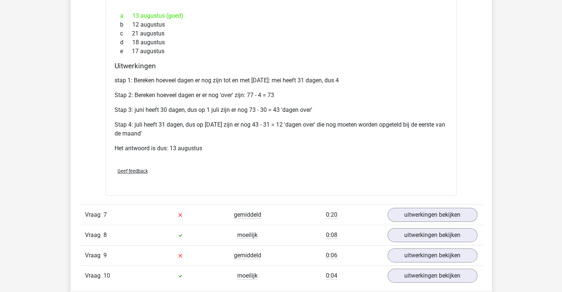
scroll to position [2309, 0]
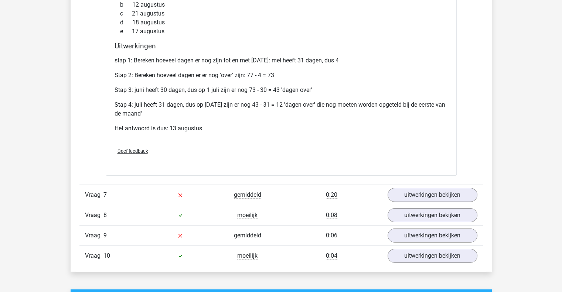
click at [465, 193] on link "uitwerkingen bekijken" at bounding box center [432, 195] width 90 height 14
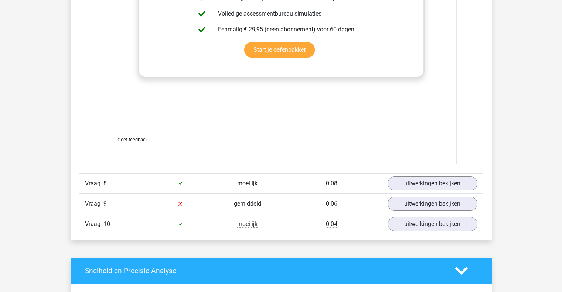
scroll to position [2715, 0]
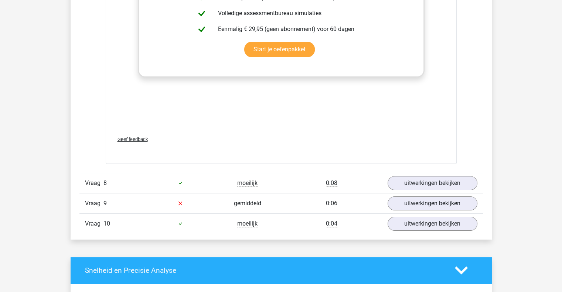
click at [467, 205] on link "uitwerkingen bekijken" at bounding box center [432, 203] width 90 height 14
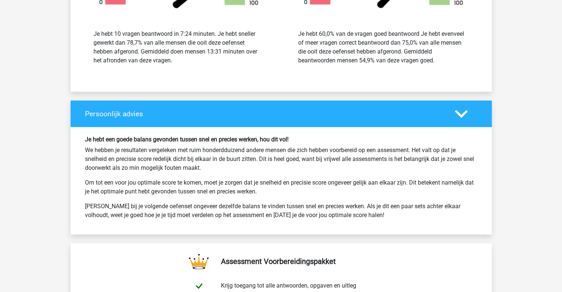
scroll to position [3503, 0]
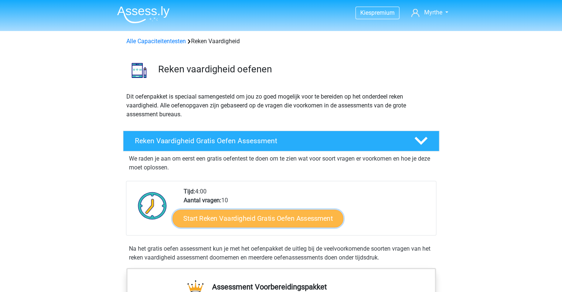
click at [301, 223] on link "Start Reken Vaardigheid Gratis Oefen Assessment" at bounding box center [257, 218] width 171 height 18
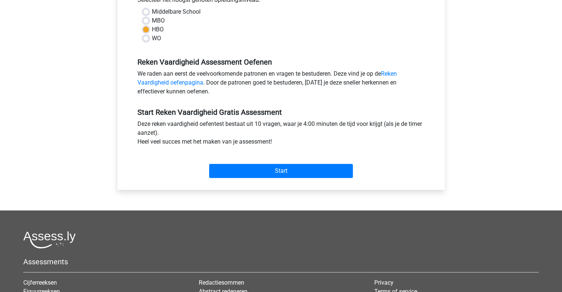
scroll to position [179, 0]
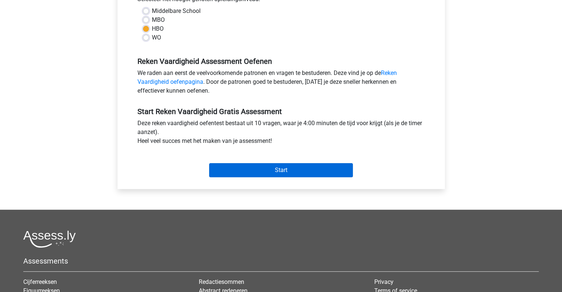
click at [307, 171] on input "Start" at bounding box center [281, 170] width 144 height 14
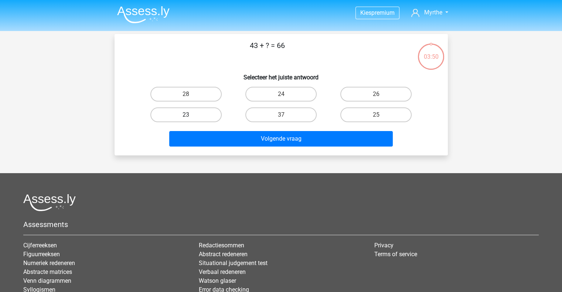
click at [201, 120] on label "23" at bounding box center [185, 114] width 71 height 15
click at [191, 120] on input "23" at bounding box center [188, 117] width 5 height 5
radio input "true"
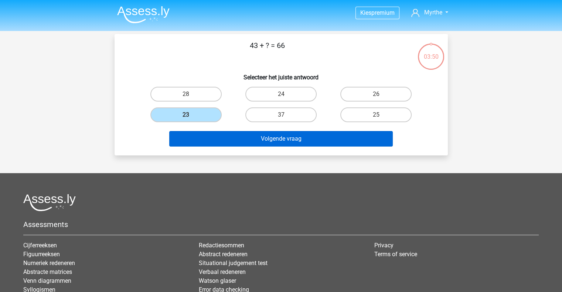
click at [224, 135] on button "Volgende vraag" at bounding box center [280, 139] width 223 height 16
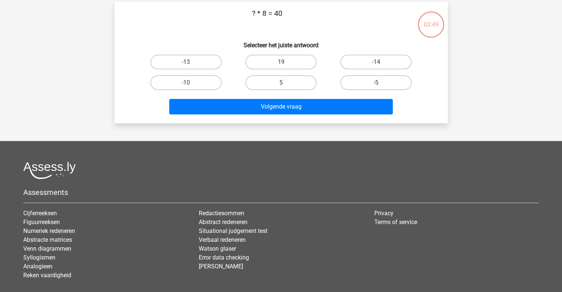
scroll to position [34, 0]
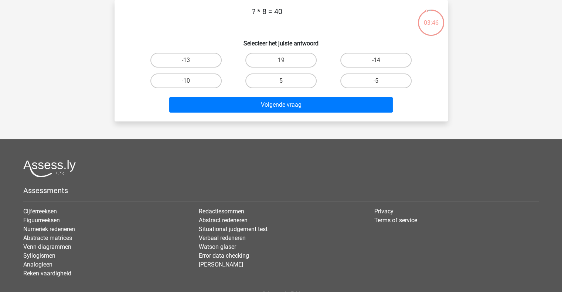
click at [291, 87] on label "5" at bounding box center [280, 80] width 71 height 15
click at [285, 86] on input "5" at bounding box center [283, 83] width 5 height 5
radio input "true"
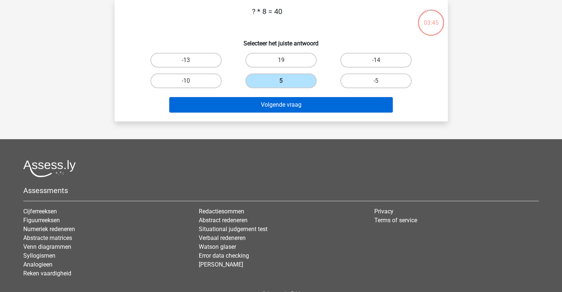
click at [288, 111] on button "Volgende vraag" at bounding box center [280, 105] width 223 height 16
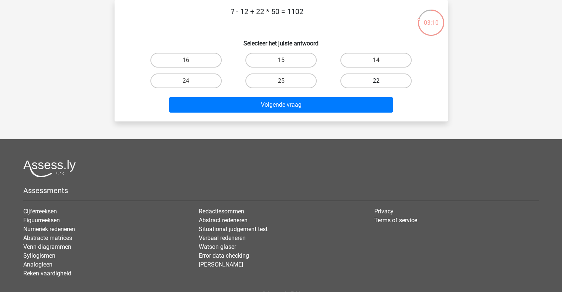
click at [359, 79] on label "22" at bounding box center [375, 80] width 71 height 15
click at [376, 81] on input "22" at bounding box center [378, 83] width 5 height 5
radio input "true"
click at [350, 104] on button "Volgende vraag" at bounding box center [280, 105] width 223 height 16
click at [196, 58] on label "33" at bounding box center [185, 60] width 71 height 15
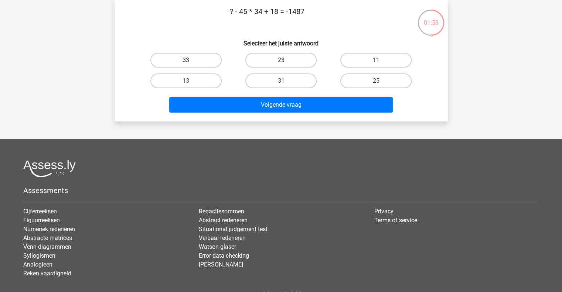
click at [191, 60] on input "33" at bounding box center [188, 62] width 5 height 5
radio input "true"
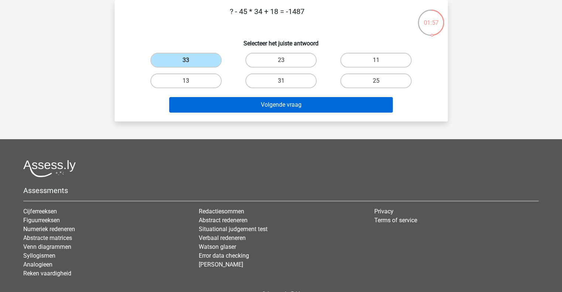
click at [247, 100] on button "Volgende vraag" at bounding box center [280, 105] width 223 height 16
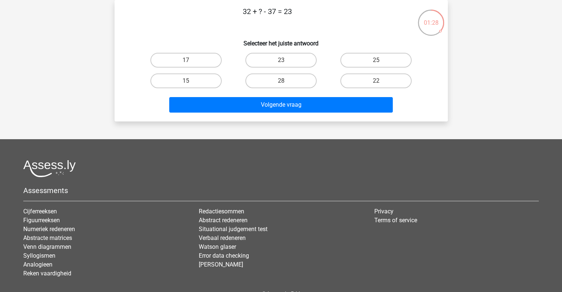
click at [288, 81] on label "28" at bounding box center [280, 80] width 71 height 15
click at [285, 81] on input "28" at bounding box center [283, 83] width 5 height 5
radio input "true"
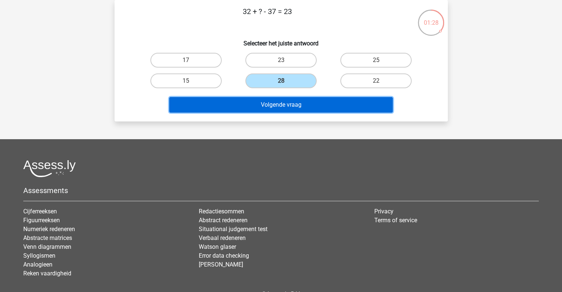
click at [288, 97] on button "Volgende vraag" at bounding box center [280, 105] width 223 height 16
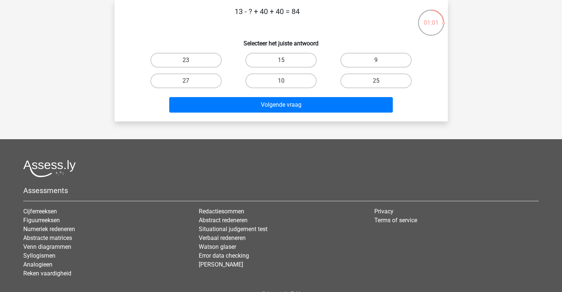
click at [298, 61] on label "15" at bounding box center [280, 60] width 71 height 15
click at [285, 61] on input "15" at bounding box center [283, 62] width 5 height 5
radio input "true"
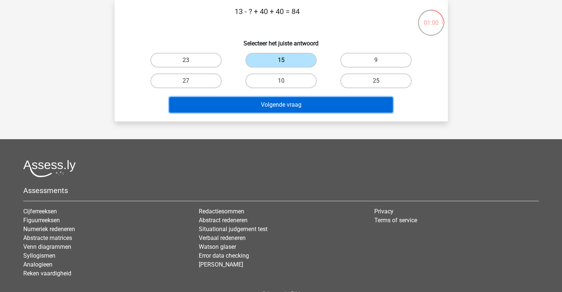
click at [327, 99] on button "Volgende vraag" at bounding box center [280, 105] width 223 height 16
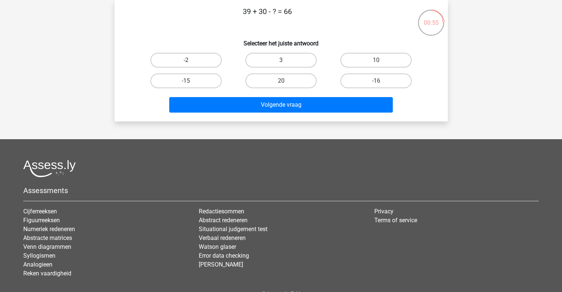
click at [285, 65] on label "3" at bounding box center [280, 60] width 71 height 15
click at [285, 65] on input "3" at bounding box center [283, 62] width 5 height 5
radio input "true"
click at [313, 112] on button "Volgende vraag" at bounding box center [280, 105] width 223 height 16
click at [395, 75] on label "-12" at bounding box center [375, 80] width 71 height 15
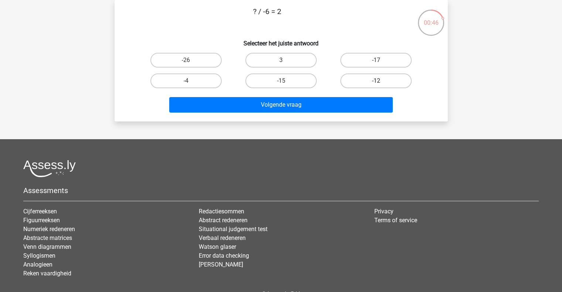
click at [381, 81] on input "-12" at bounding box center [378, 83] width 5 height 5
radio input "true"
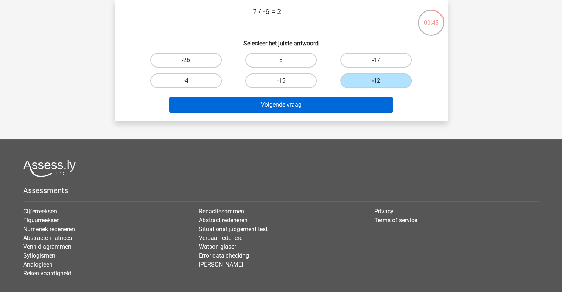
click at [343, 110] on button "Volgende vraag" at bounding box center [280, 105] width 223 height 16
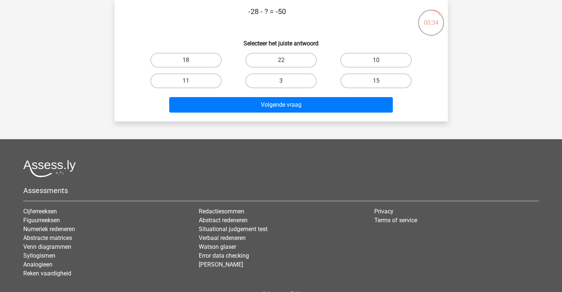
click at [305, 63] on label "22" at bounding box center [280, 60] width 71 height 15
click at [285, 63] on input "22" at bounding box center [283, 62] width 5 height 5
radio input "true"
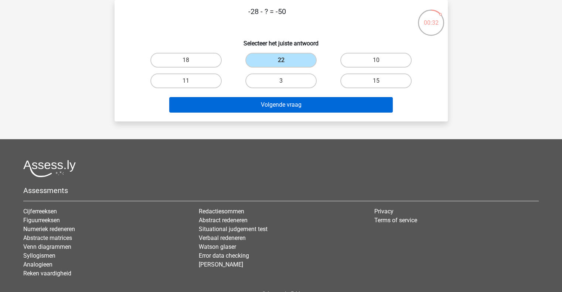
click at [313, 110] on button "Volgende vraag" at bounding box center [280, 105] width 223 height 16
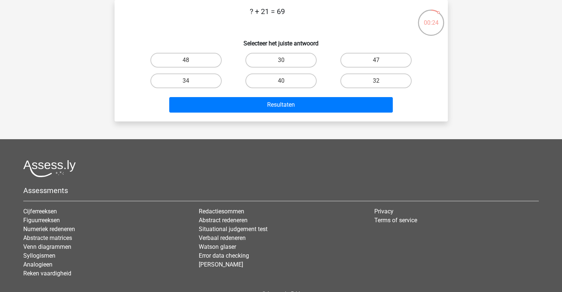
click at [209, 61] on label "48" at bounding box center [185, 60] width 71 height 15
click at [191, 61] on input "48" at bounding box center [188, 62] width 5 height 5
radio input "true"
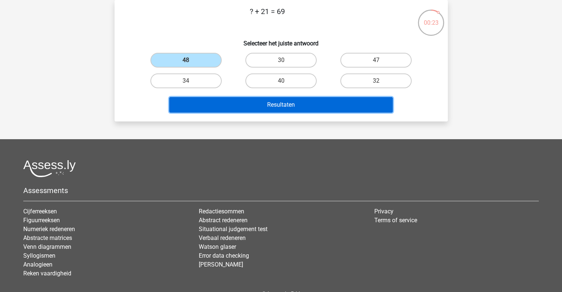
click at [239, 110] on button "Resultaten" at bounding box center [280, 105] width 223 height 16
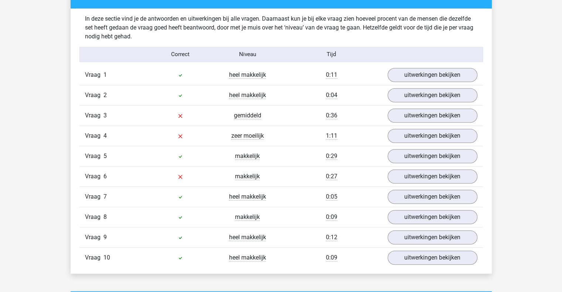
scroll to position [574, 0]
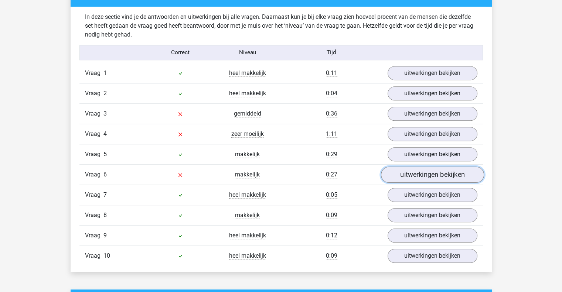
click at [442, 177] on link "uitwerkingen bekijken" at bounding box center [431, 175] width 103 height 16
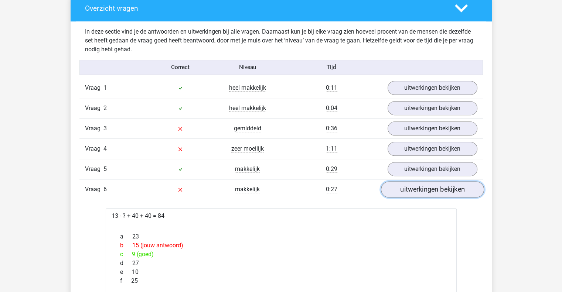
scroll to position [559, 0]
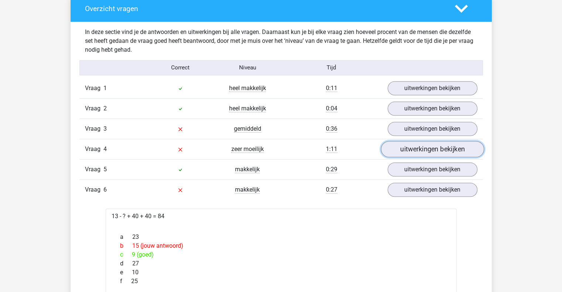
click at [431, 150] on link "uitwerkingen bekijken" at bounding box center [431, 149] width 103 height 16
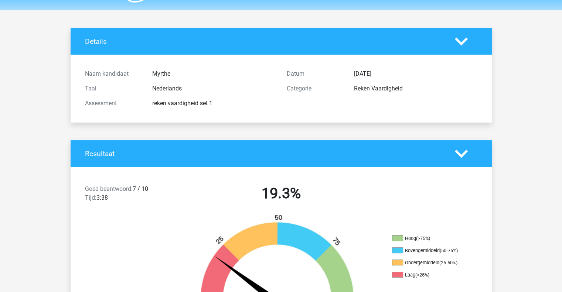
scroll to position [19, 0]
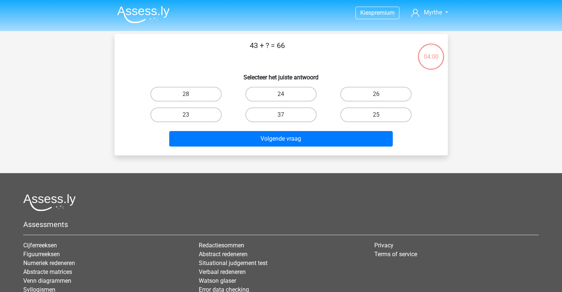
scroll to position [34, 0]
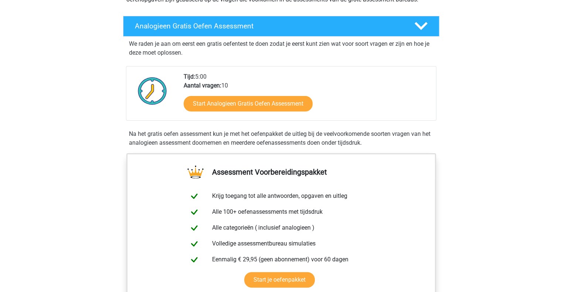
scroll to position [106, 0]
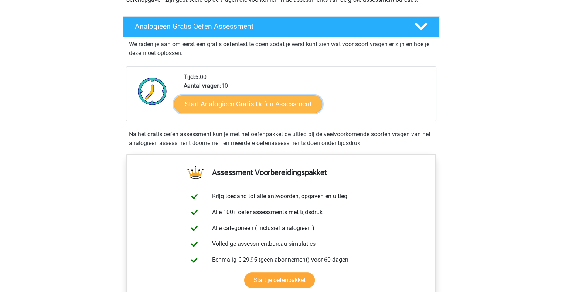
click at [281, 99] on link "Start Analogieen Gratis Oefen Assessment" at bounding box center [248, 104] width 148 height 18
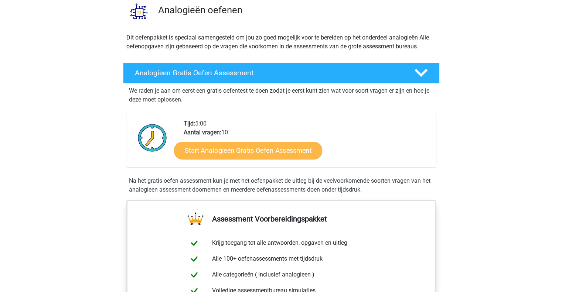
scroll to position [0, 0]
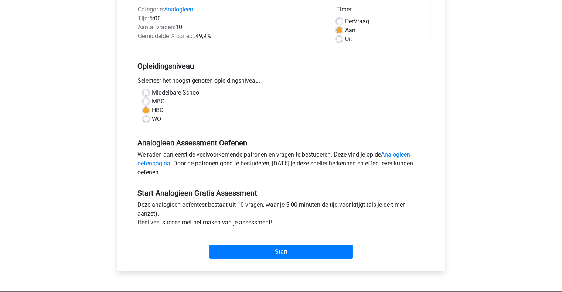
scroll to position [97, 0]
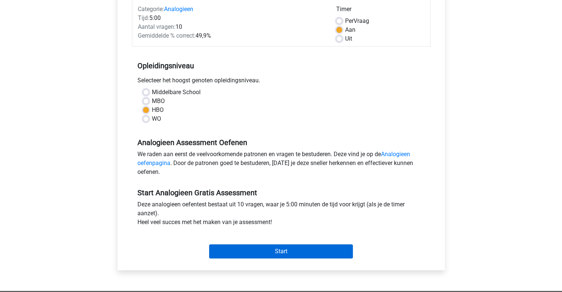
click at [255, 253] on input "Start" at bounding box center [281, 251] width 144 height 14
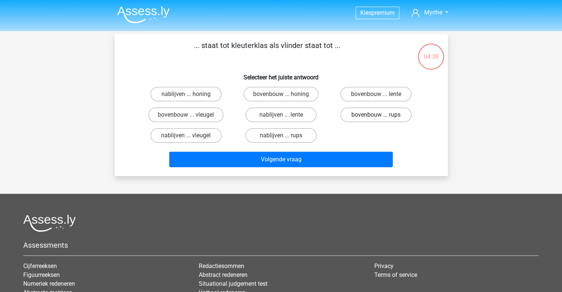
click at [356, 109] on label "bovenbouw ... rups" at bounding box center [375, 114] width 71 height 15
click at [376, 115] on input "bovenbouw ... rups" at bounding box center [378, 117] width 5 height 5
radio input "true"
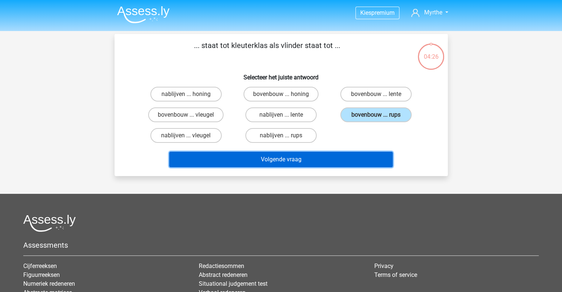
click at [242, 160] on button "Volgende vraag" at bounding box center [280, 160] width 223 height 16
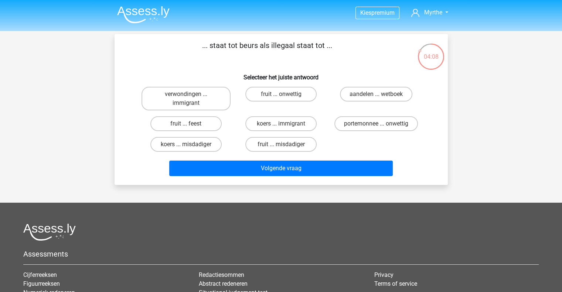
click at [352, 94] on label "aandelen ... wetboek" at bounding box center [376, 94] width 72 height 15
click at [376, 94] on input "aandelen ... wetboek" at bounding box center [378, 96] width 5 height 5
radio input "true"
click at [352, 130] on label "portemonnee ... onwettig" at bounding box center [375, 123] width 83 height 15
click at [376, 129] on input "portemonnee ... onwettig" at bounding box center [378, 126] width 5 height 5
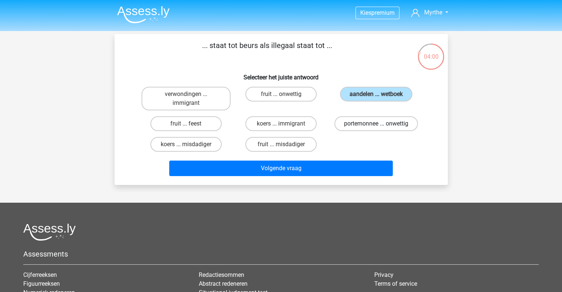
radio input "true"
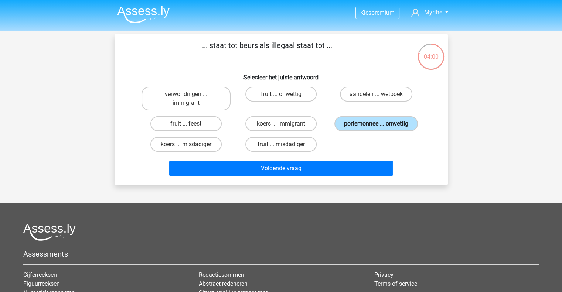
click at [352, 129] on label "portemonnee ... onwettig" at bounding box center [375, 123] width 83 height 15
click at [376, 129] on input "portemonnee ... onwettig" at bounding box center [378, 126] width 5 height 5
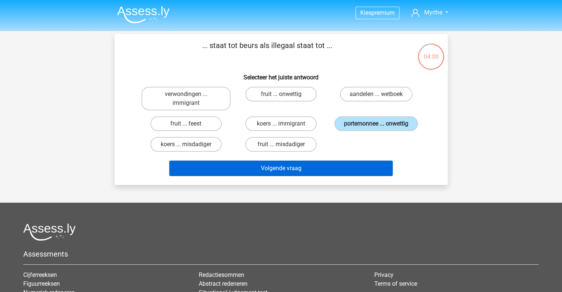
click at [341, 173] on button "Volgende vraag" at bounding box center [280, 169] width 223 height 16
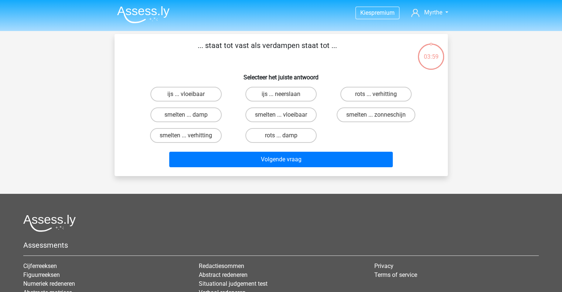
scroll to position [34, 0]
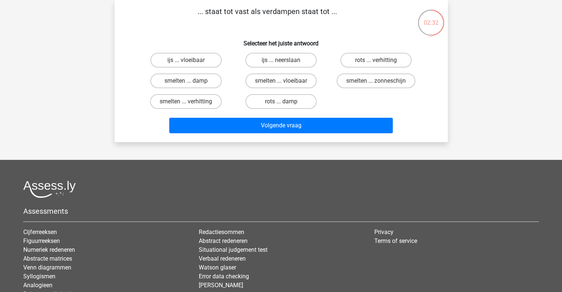
click at [259, 103] on label "rots ... damp" at bounding box center [280, 101] width 71 height 15
click at [281, 103] on input "rots ... damp" at bounding box center [283, 104] width 5 height 5
radio input "true"
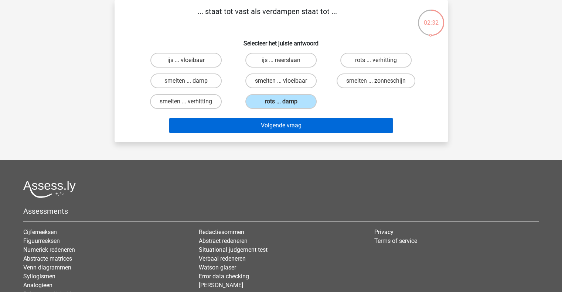
click at [246, 124] on button "Volgende vraag" at bounding box center [280, 126] width 223 height 16
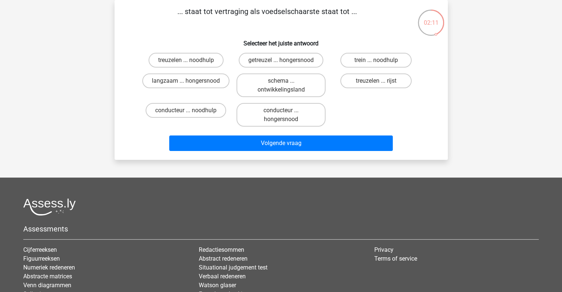
click at [360, 53] on label "trein ... noodhulp" at bounding box center [375, 60] width 71 height 15
click at [376, 60] on input "trein ... noodhulp" at bounding box center [378, 62] width 5 height 5
radio input "true"
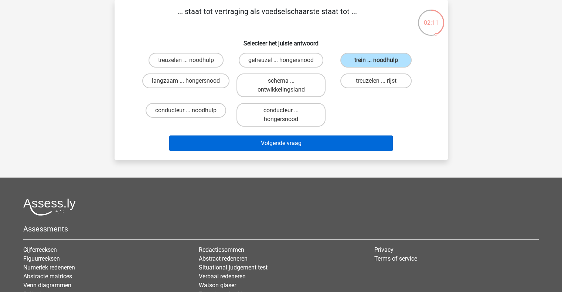
click at [297, 150] on button "Volgende vraag" at bounding box center [280, 144] width 223 height 16
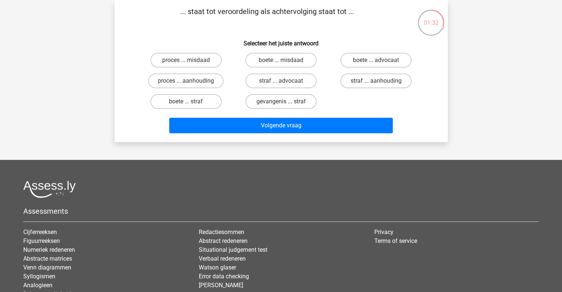
click at [163, 84] on label "proces ... aanhouding" at bounding box center [185, 80] width 75 height 15
click at [186, 84] on input "proces ... aanhouding" at bounding box center [188, 83] width 5 height 5
radio input "true"
click at [200, 136] on div "... staat tot veroordeling als achtervolging staat tot ... Selecteer het juiste…" at bounding box center [280, 71] width 333 height 142
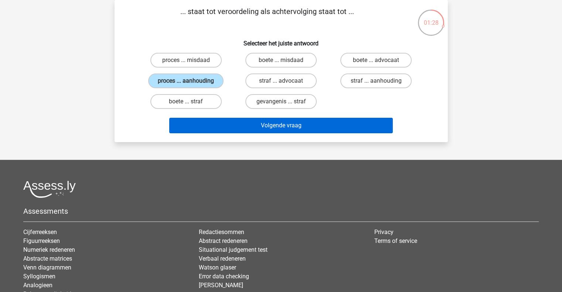
click at [207, 128] on button "Volgende vraag" at bounding box center [280, 126] width 223 height 16
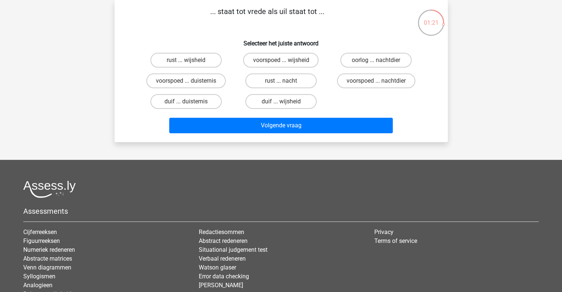
click at [258, 105] on label "duif ... wijsheid" at bounding box center [280, 101] width 71 height 15
click at [281, 105] on input "duif ... wijsheid" at bounding box center [283, 104] width 5 height 5
radio input "true"
click at [251, 127] on button "Volgende vraag" at bounding box center [280, 126] width 223 height 16
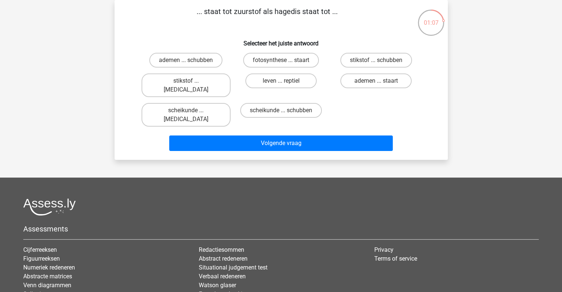
click at [263, 103] on label "scheikunde ... schubben" at bounding box center [281, 110] width 82 height 15
click at [281, 110] on input "scheikunde ... schubben" at bounding box center [283, 112] width 5 height 5
radio input "true"
click at [253, 77] on label "leven ... reptiel" at bounding box center [280, 80] width 71 height 15
click at [281, 81] on input "leven ... reptiel" at bounding box center [283, 83] width 5 height 5
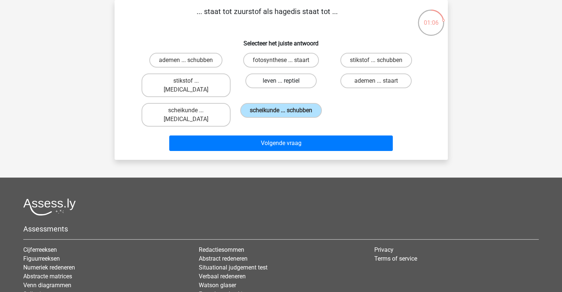
radio input "true"
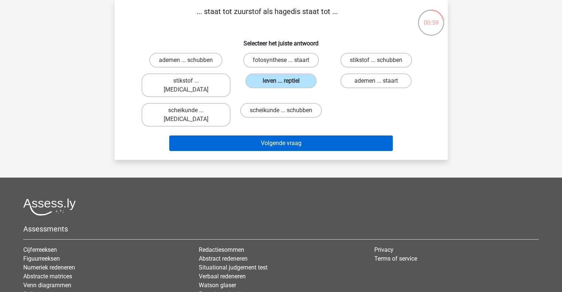
click at [214, 136] on button "Volgende vraag" at bounding box center [280, 144] width 223 height 16
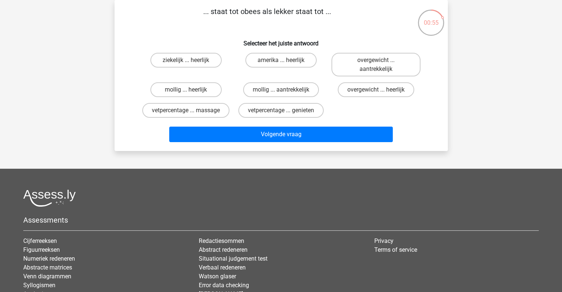
click at [165, 92] on label "mollig ... heerlijk" at bounding box center [185, 89] width 71 height 15
click at [186, 92] on input "mollig ... heerlijk" at bounding box center [188, 92] width 5 height 5
radio input "true"
click at [250, 93] on label "mollig ... aantrekkelijk" at bounding box center [281, 89] width 76 height 15
click at [281, 93] on input "mollig ... aantrekkelijk" at bounding box center [283, 92] width 5 height 5
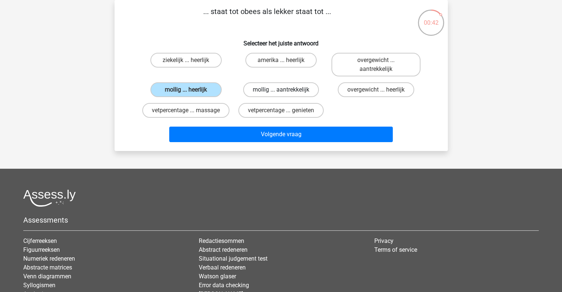
radio input "true"
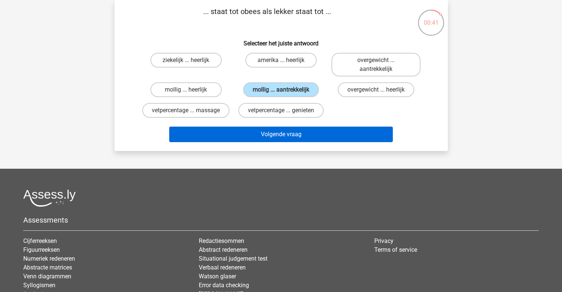
click at [257, 138] on button "Volgende vraag" at bounding box center [280, 135] width 223 height 16
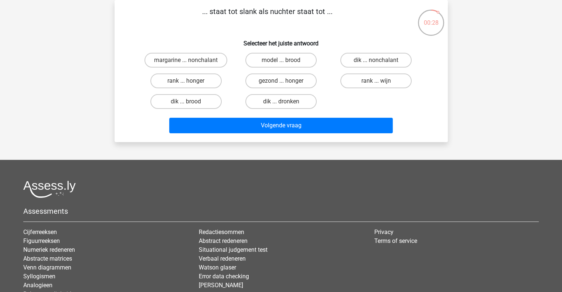
click at [259, 113] on div "Volgende vraag" at bounding box center [280, 124] width 309 height 24
click at [266, 97] on label "dik ... dronken" at bounding box center [280, 101] width 71 height 15
click at [281, 102] on input "dik ... dronken" at bounding box center [283, 104] width 5 height 5
radio input "true"
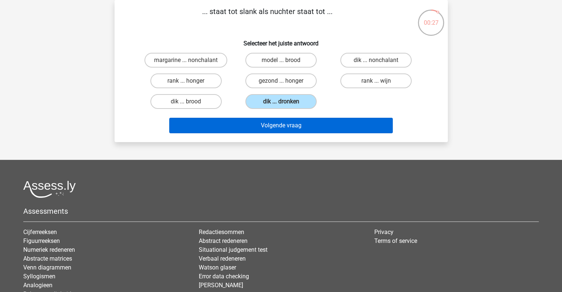
click at [253, 126] on button "Volgende vraag" at bounding box center [280, 126] width 223 height 16
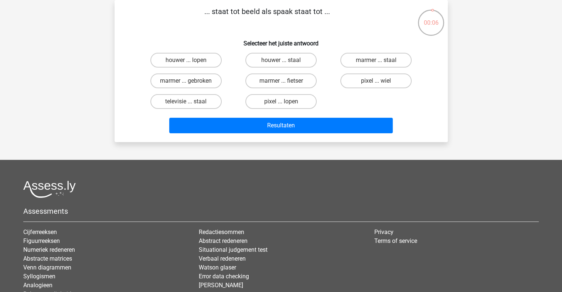
click at [369, 64] on label "marmer ... staal" at bounding box center [375, 60] width 71 height 15
click at [376, 64] on input "marmer ... staal" at bounding box center [378, 62] width 5 height 5
radio input "true"
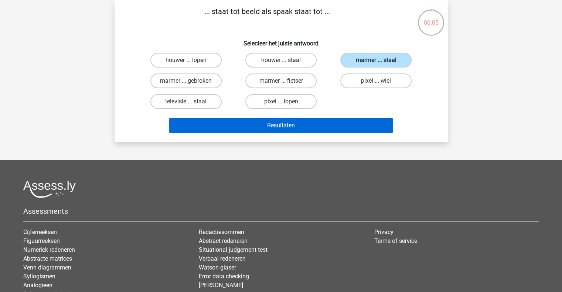
click at [329, 131] on button "Resultaten" at bounding box center [280, 126] width 223 height 16
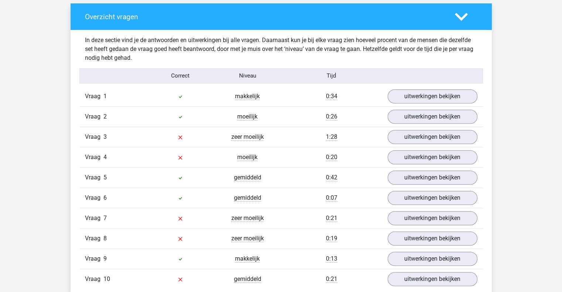
scroll to position [552, 0]
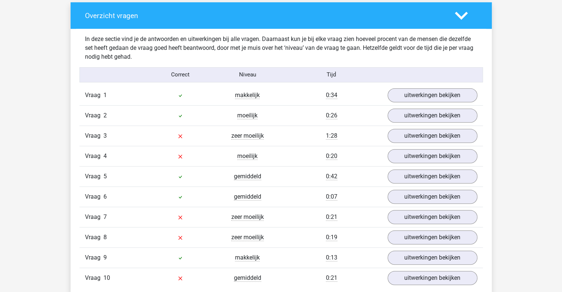
click at [292, 130] on div "Vraag 3 zeer moeilijk 1:28 uitwerkingen bekijken" at bounding box center [280, 136] width 403 height 20
click at [451, 138] on link "uitwerkingen bekijken" at bounding box center [431, 136] width 103 height 16
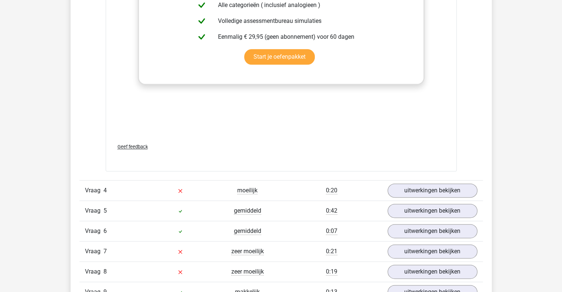
scroll to position [910, 0]
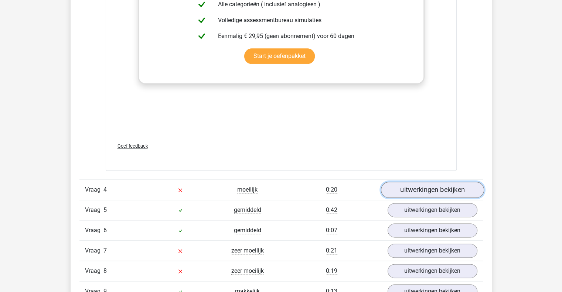
click at [468, 192] on link "uitwerkingen bekijken" at bounding box center [431, 190] width 103 height 16
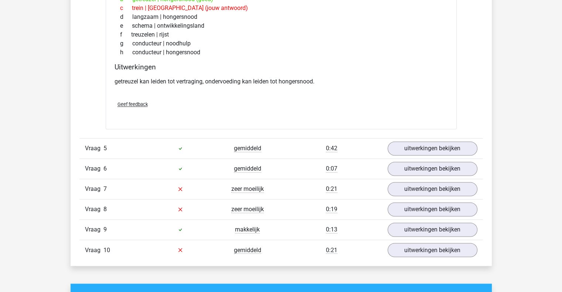
scroll to position [1171, 0]
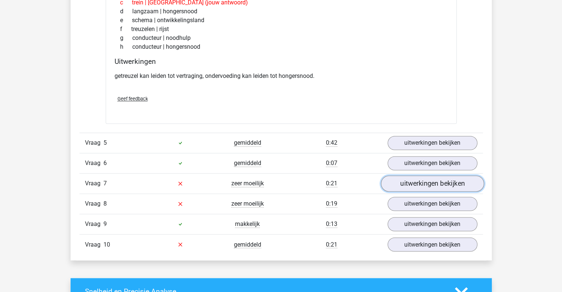
click at [461, 183] on link "uitwerkingen bekijken" at bounding box center [431, 183] width 103 height 16
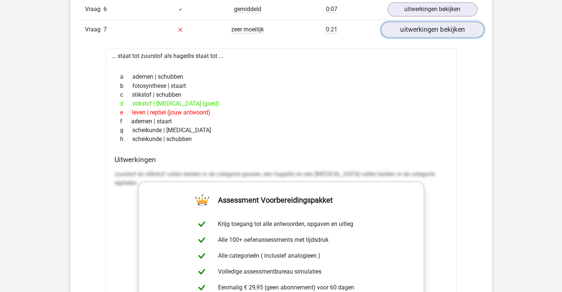
scroll to position [1328, 0]
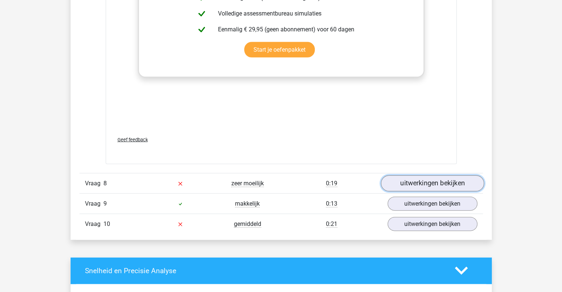
click at [466, 184] on link "uitwerkingen bekijken" at bounding box center [431, 183] width 103 height 16
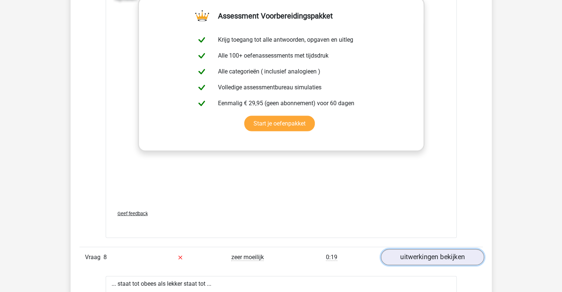
scroll to position [1489, 0]
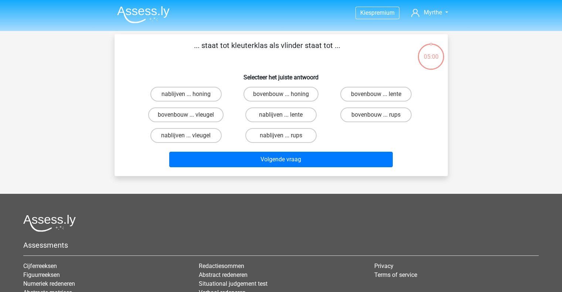
scroll to position [34, 0]
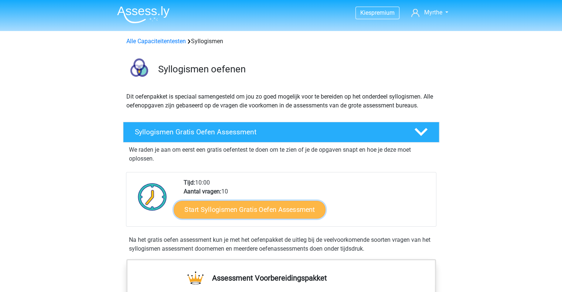
click at [292, 202] on link "Start Syllogismen Gratis Oefen Assessment" at bounding box center [250, 210] width 152 height 18
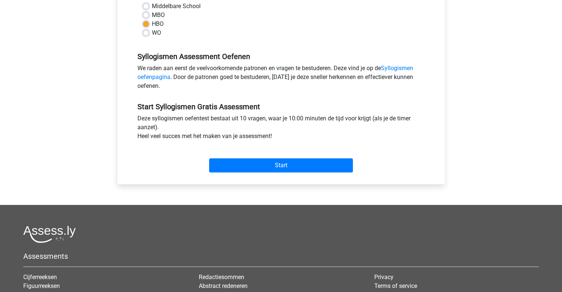
scroll to position [184, 0]
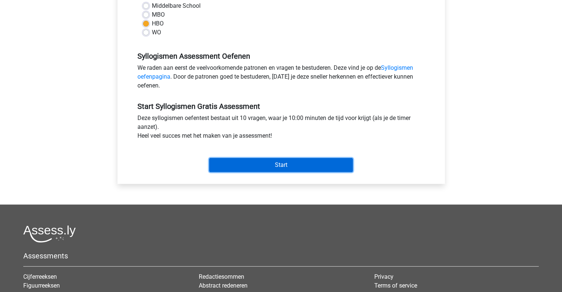
click at [330, 163] on input "Start" at bounding box center [281, 165] width 144 height 14
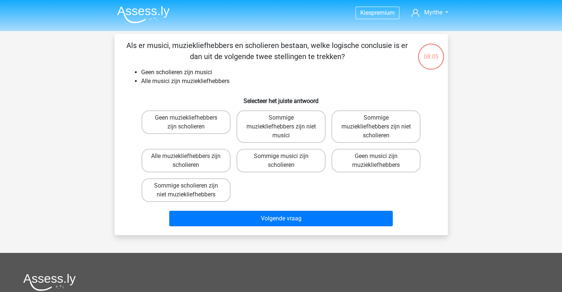
click at [295, 119] on label "Sommige muziekliefhebbers zijn niet musici" at bounding box center [280, 126] width 89 height 32
click at [285, 119] on input "Sommige muziekliefhebbers zijn niet musici" at bounding box center [283, 120] width 5 height 5
radio input "true"
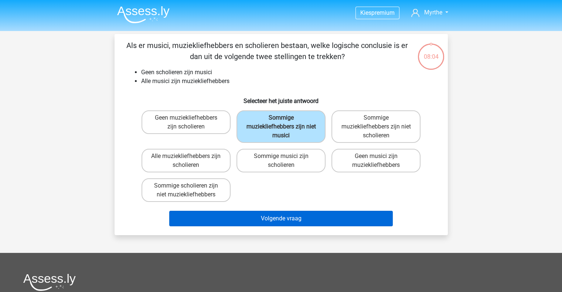
click at [294, 212] on button "Volgende vraag" at bounding box center [280, 219] width 223 height 16
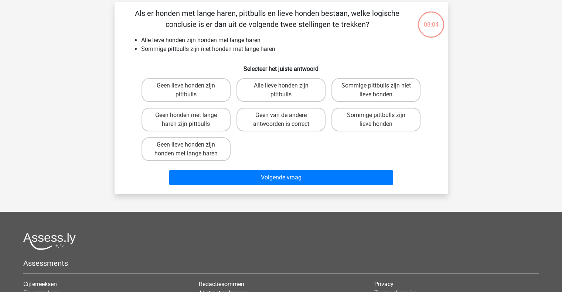
scroll to position [34, 0]
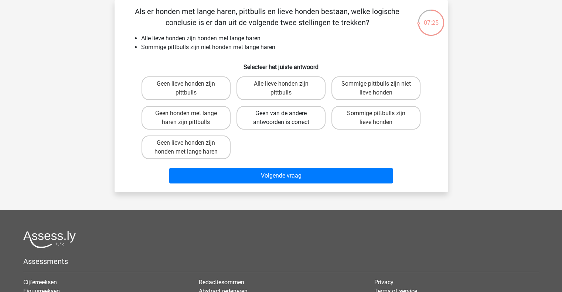
click at [288, 129] on label "Geen van de andere antwoorden is correct" at bounding box center [280, 118] width 89 height 24
click at [285, 118] on input "Geen van de andere antwoorden is correct" at bounding box center [283, 115] width 5 height 5
radio input "true"
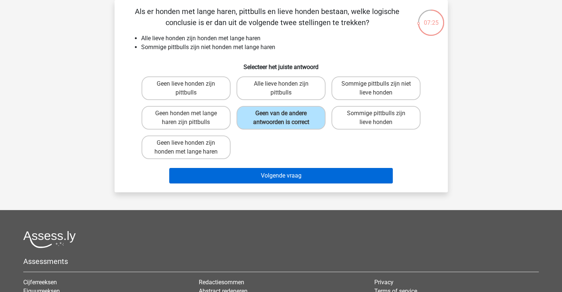
click at [301, 182] on button "Volgende vraag" at bounding box center [280, 176] width 223 height 16
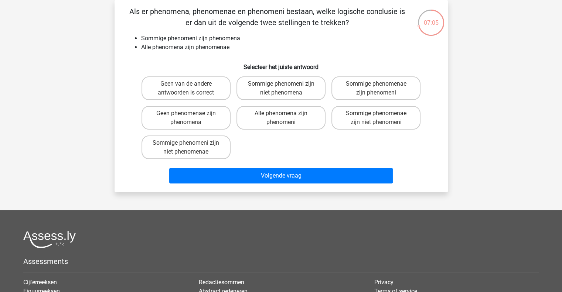
click at [307, 90] on label "Sommige phenomeni zijn niet phenomena" at bounding box center [280, 88] width 89 height 24
click at [285, 89] on input "Sommige phenomeni zijn niet phenomena" at bounding box center [283, 86] width 5 height 5
radio input "true"
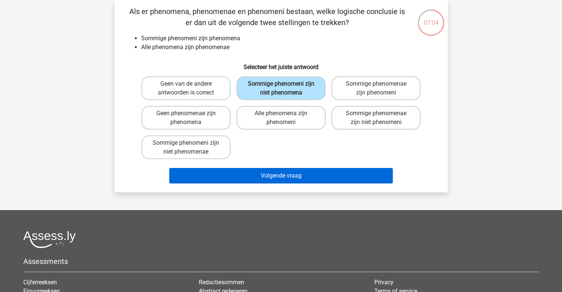
click at [328, 174] on button "Volgende vraag" at bounding box center [280, 176] width 223 height 16
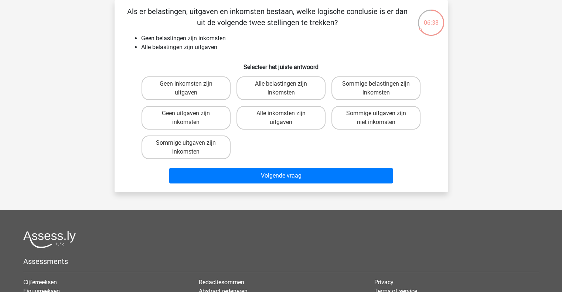
click at [160, 121] on label "Geen uitgaven zijn inkomsten" at bounding box center [185, 118] width 89 height 24
click at [186, 118] on input "Geen uitgaven zijn inkomsten" at bounding box center [188, 115] width 5 height 5
radio input "true"
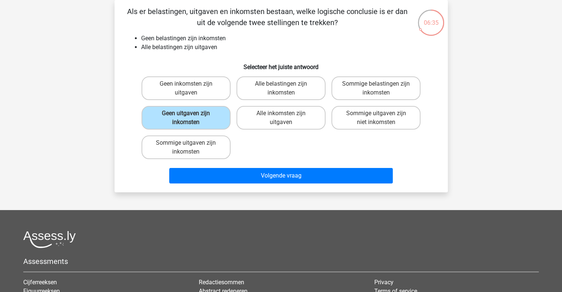
click at [143, 128] on div "Geen uitgaven zijn inkomsten" at bounding box center [185, 118] width 89 height 24
click at [154, 126] on label "Geen uitgaven zijn inkomsten" at bounding box center [185, 118] width 89 height 24
click at [186, 118] on input "Geen uitgaven zijn inkomsten" at bounding box center [188, 115] width 5 height 5
click at [153, 121] on label "Geen uitgaven zijn inkomsten" at bounding box center [185, 118] width 89 height 24
click at [186, 118] on input "Geen uitgaven zijn inkomsten" at bounding box center [188, 115] width 5 height 5
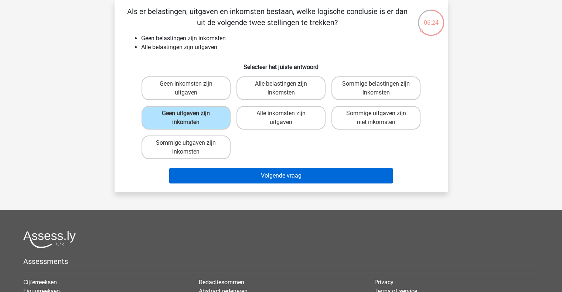
click at [195, 173] on button "Volgende vraag" at bounding box center [280, 176] width 223 height 16
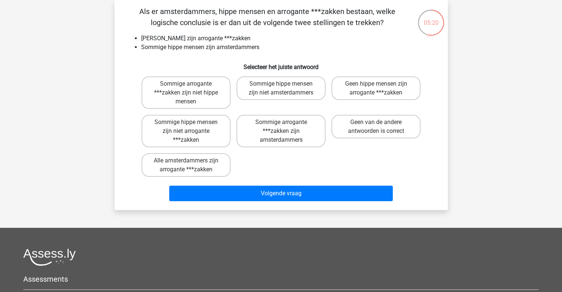
click at [403, 106] on div "Geen hippe mensen zijn arrogante ***zakken" at bounding box center [375, 92] width 89 height 32
click at [387, 136] on label "Geen van de andere antwoorden is correct" at bounding box center [375, 127] width 89 height 24
click at [381, 127] on input "Geen van de andere antwoorden is correct" at bounding box center [378, 124] width 5 height 5
radio input "true"
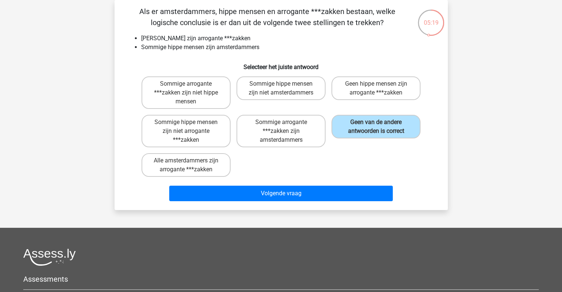
click at [367, 205] on div "Als er amsterdammers, hippe mensen en arrogante ***zakken bestaan, welke logisc…" at bounding box center [280, 105] width 333 height 210
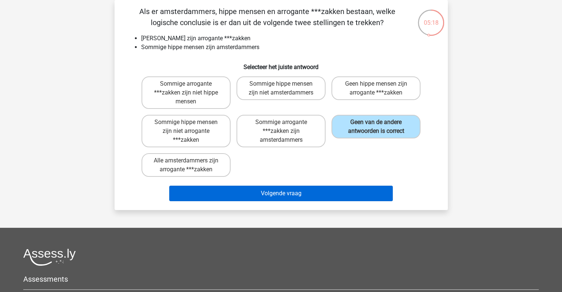
click at [356, 192] on button "Volgende vraag" at bounding box center [280, 194] width 223 height 16
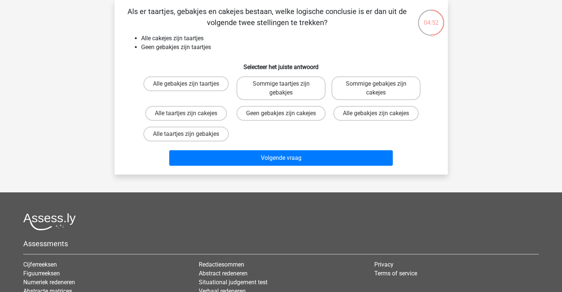
click at [208, 117] on label "Alle taartjes zijn cakejes" at bounding box center [186, 113] width 82 height 15
click at [191, 117] on input "Alle taartjes zijn cakejes" at bounding box center [188, 115] width 5 height 5
radio input "true"
click at [256, 175] on div "Als er taartjes, gebakjes en cakejes bestaan, welke logische conclusie is er da…" at bounding box center [280, 87] width 333 height 175
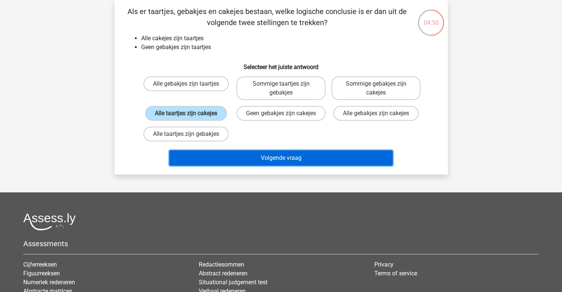
click at [301, 166] on button "Volgende vraag" at bounding box center [280, 158] width 223 height 16
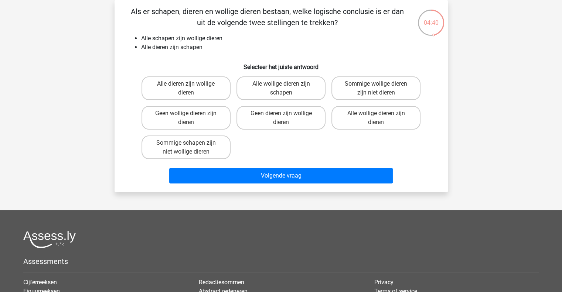
click at [214, 78] on label "Alle dieren zijn wollige dieren" at bounding box center [185, 88] width 89 height 24
click at [191, 84] on input "Alle dieren zijn wollige dieren" at bounding box center [188, 86] width 5 height 5
radio input "true"
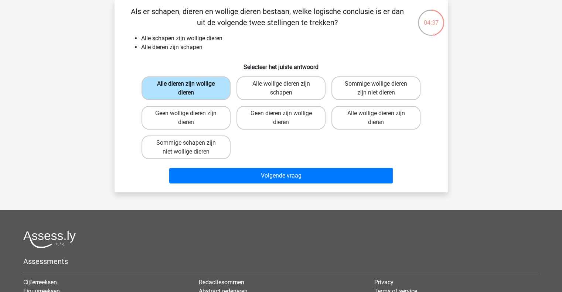
click at [266, 174] on button "Volgende vraag" at bounding box center [280, 176] width 223 height 16
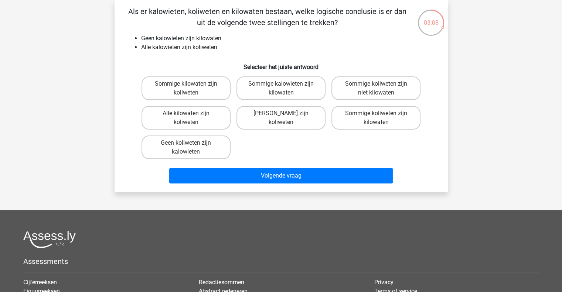
click at [201, 150] on label "Geen koliweten zijn kalowieten" at bounding box center [185, 148] width 89 height 24
click at [191, 148] on input "Geen koliweten zijn kalowieten" at bounding box center [188, 145] width 5 height 5
radio input "true"
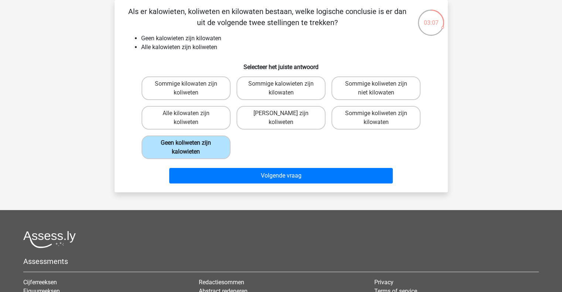
click at [249, 176] on button "Volgende vraag" at bounding box center [280, 176] width 223 height 16
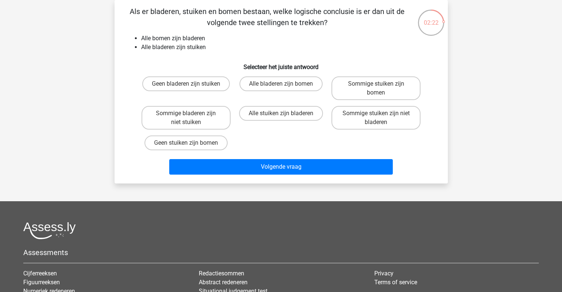
click at [386, 120] on label "Sommige stuiken zijn niet bladeren" at bounding box center [375, 118] width 89 height 24
click at [381, 118] on input "Sommige stuiken zijn niet bladeren" at bounding box center [378, 115] width 5 height 5
radio input "true"
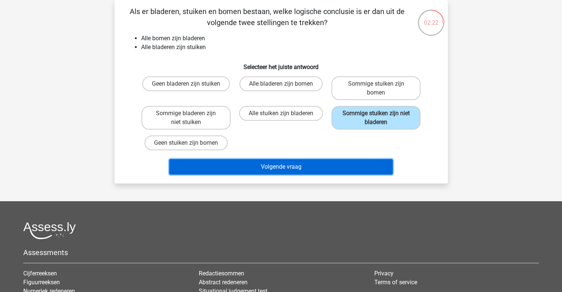
click at [365, 165] on button "Volgende vraag" at bounding box center [280, 167] width 223 height 16
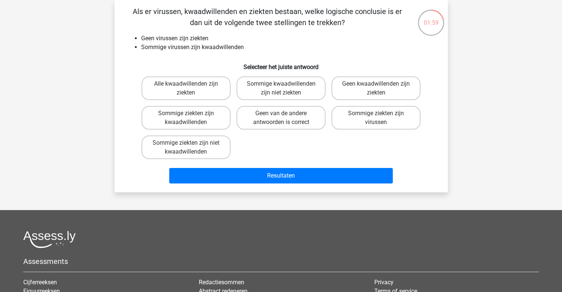
click at [163, 145] on label "Sommige ziekten zijn niet kwaadwillenden" at bounding box center [185, 148] width 89 height 24
click at [186, 145] on input "Sommige ziekten zijn niet kwaadwillenden" at bounding box center [188, 145] width 5 height 5
radio input "true"
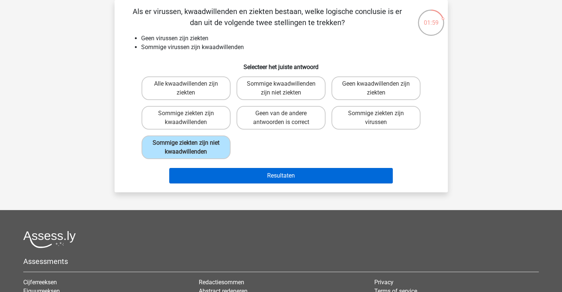
click at [201, 179] on button "Resultaten" at bounding box center [280, 176] width 223 height 16
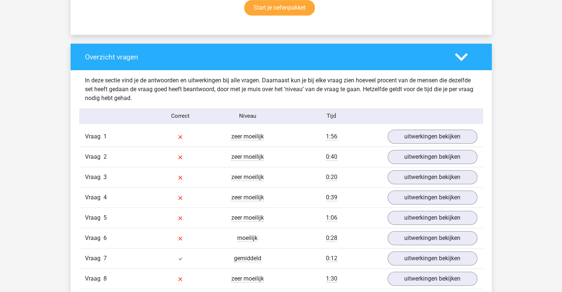
scroll to position [511, 0]
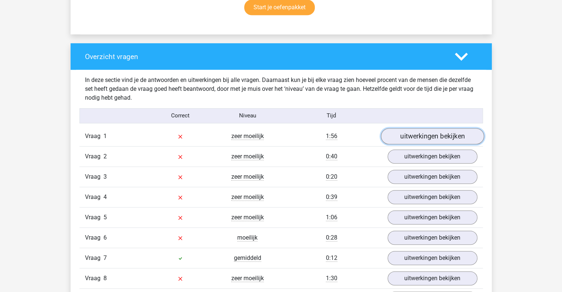
click at [451, 141] on link "uitwerkingen bekijken" at bounding box center [431, 136] width 103 height 16
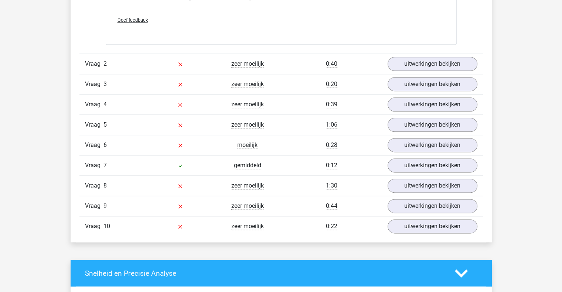
scroll to position [919, 0]
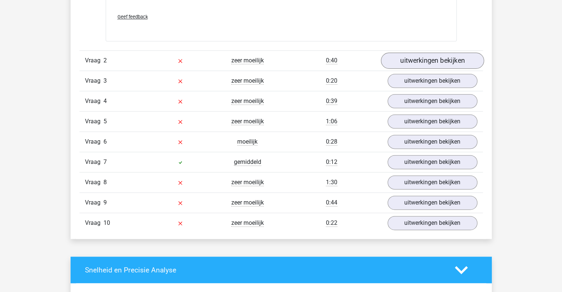
click at [408, 53] on link "uitwerkingen bekijken" at bounding box center [431, 61] width 103 height 16
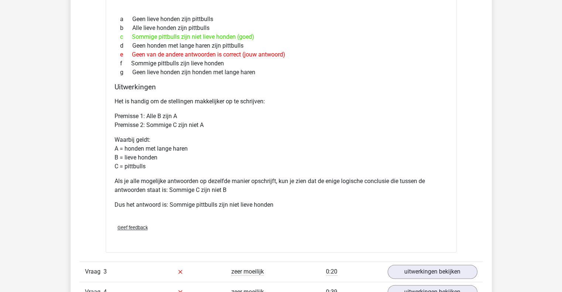
scroll to position [1043, 0]
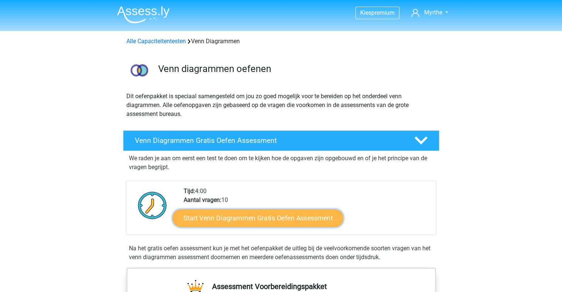
click at [321, 224] on link "Start Venn Diagrammen Gratis Oefen Assessment" at bounding box center [257, 218] width 171 height 18
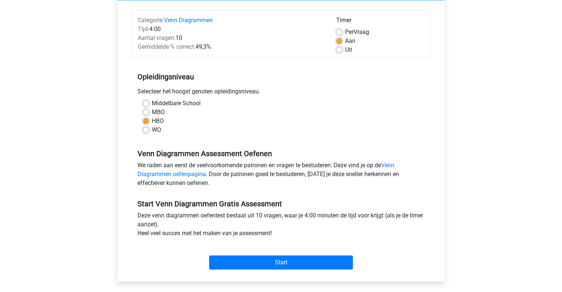
scroll to position [87, 0]
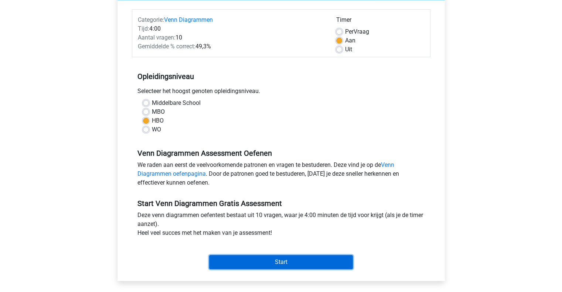
click at [331, 256] on input "Start" at bounding box center [281, 262] width 144 height 14
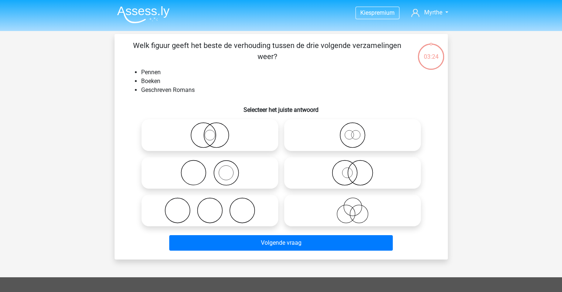
click at [247, 177] on icon at bounding box center [209, 173] width 131 height 26
click at [215, 169] on input "radio" at bounding box center [212, 166] width 5 height 5
radio input "true"
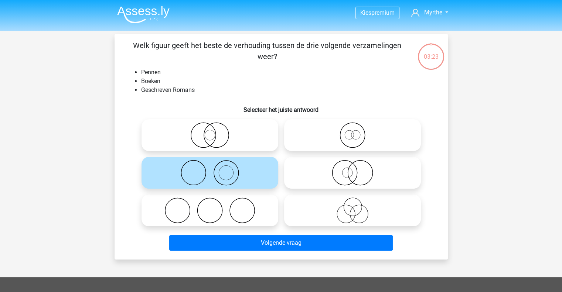
click at [295, 257] on div "Welk figuur geeft het beste de verhouding tussen de drie volgende verzamelingen…" at bounding box center [280, 147] width 333 height 226
click at [296, 250] on button "Volgende vraag" at bounding box center [280, 243] width 223 height 16
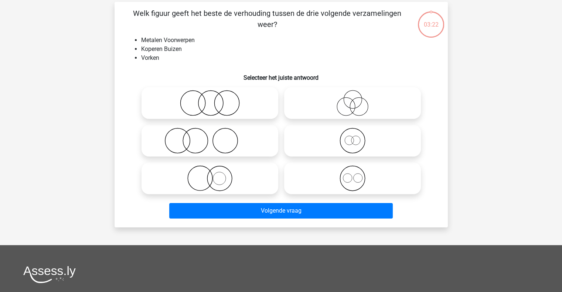
scroll to position [34, 0]
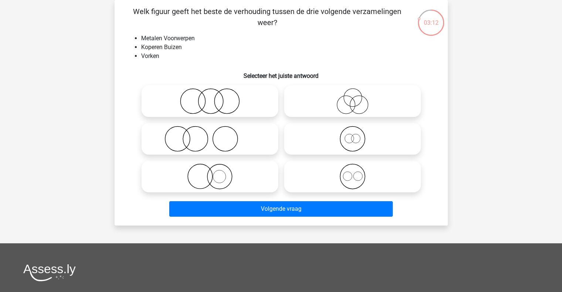
click at [394, 185] on icon at bounding box center [352, 177] width 131 height 26
click at [357, 173] on input "radio" at bounding box center [354, 170] width 5 height 5
radio input "true"
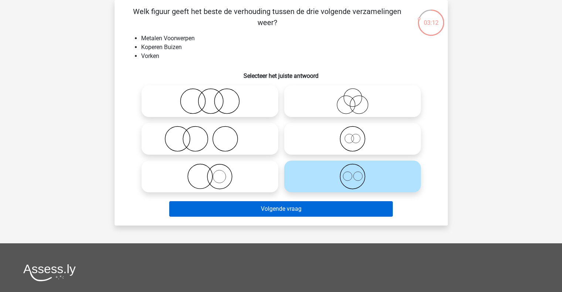
click at [358, 206] on button "Volgende vraag" at bounding box center [280, 209] width 223 height 16
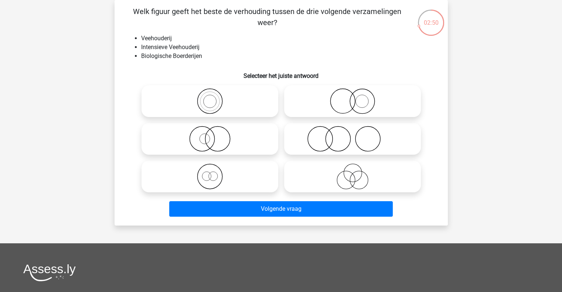
click at [401, 130] on icon at bounding box center [352, 139] width 131 height 26
click at [357, 130] on input "radio" at bounding box center [354, 132] width 5 height 5
radio input "true"
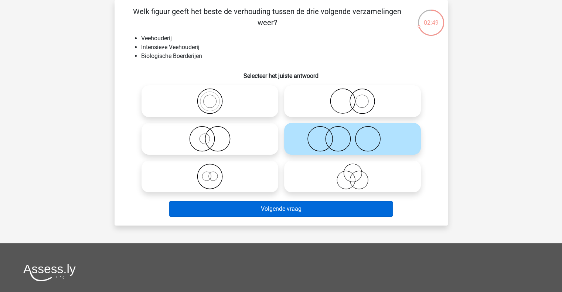
click at [369, 215] on button "Volgende vraag" at bounding box center [280, 209] width 223 height 16
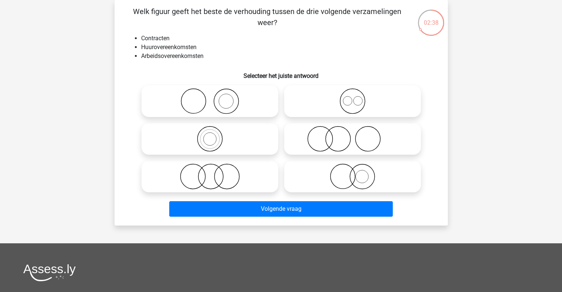
click at [385, 100] on icon at bounding box center [352, 101] width 131 height 26
click at [357, 97] on input "radio" at bounding box center [354, 95] width 5 height 5
radio input "true"
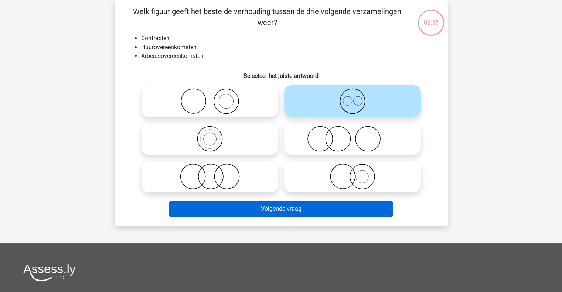
click at [362, 213] on button "Volgende vraag" at bounding box center [280, 209] width 223 height 16
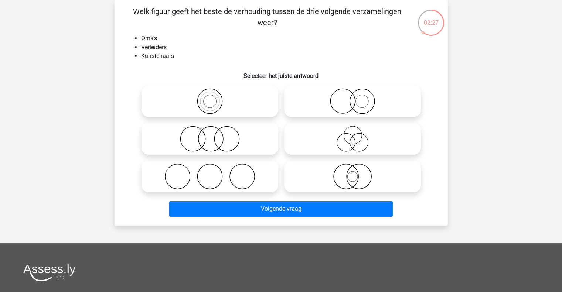
click at [248, 168] on icon at bounding box center [209, 177] width 131 height 26
click at [215, 168] on input "radio" at bounding box center [212, 170] width 5 height 5
radio input "true"
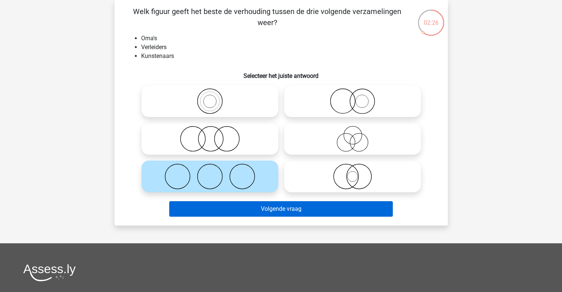
click at [264, 212] on button "Volgende vraag" at bounding box center [280, 209] width 223 height 16
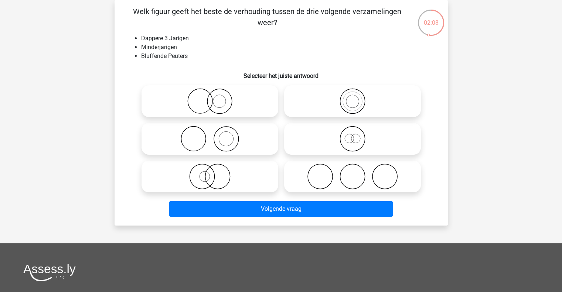
click at [380, 140] on icon at bounding box center [352, 139] width 131 height 26
click at [357, 135] on input "radio" at bounding box center [354, 132] width 5 height 5
radio input "true"
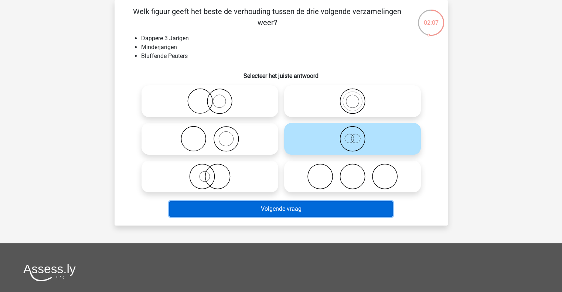
click at [342, 202] on button "Volgende vraag" at bounding box center [280, 209] width 223 height 16
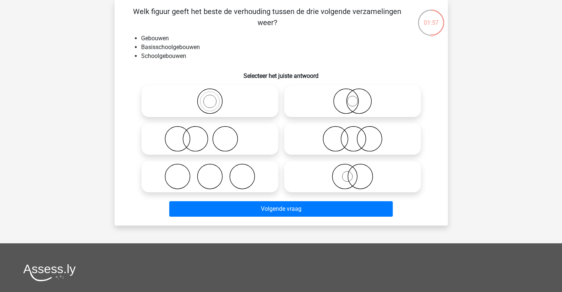
click at [239, 94] on icon at bounding box center [209, 101] width 131 height 26
click at [215, 94] on input "radio" at bounding box center [212, 95] width 5 height 5
radio input "true"
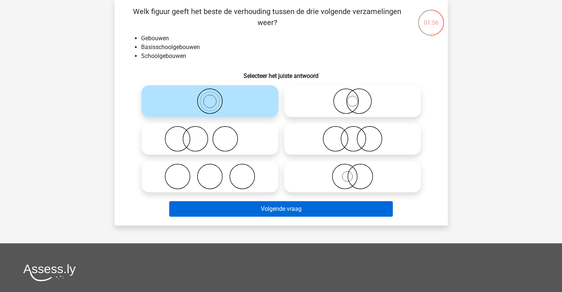
click at [298, 214] on button "Volgende vraag" at bounding box center [280, 209] width 223 height 16
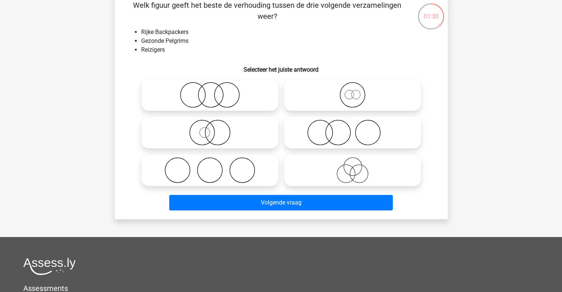
scroll to position [41, 0]
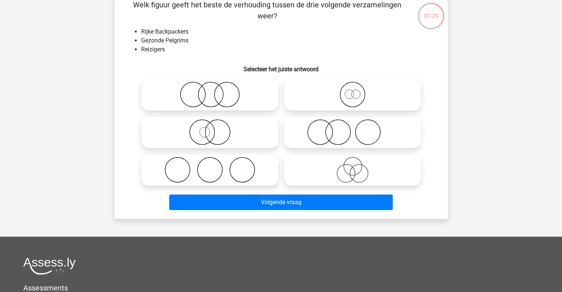
click at [263, 96] on icon at bounding box center [209, 95] width 131 height 26
click at [215, 91] on input "radio" at bounding box center [212, 88] width 5 height 5
radio input "true"
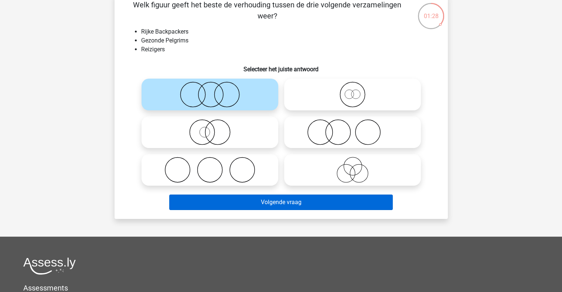
click at [300, 202] on button "Volgende vraag" at bounding box center [280, 203] width 223 height 16
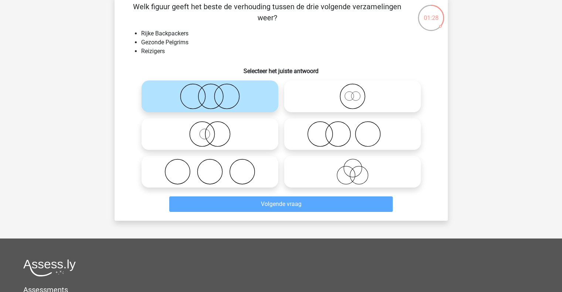
scroll to position [34, 0]
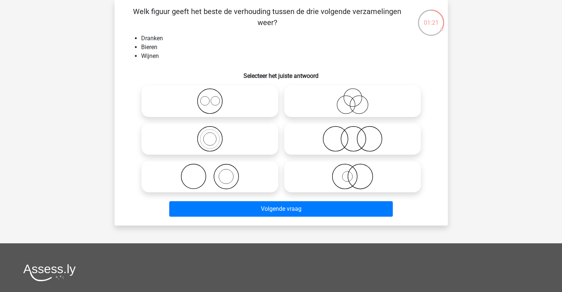
click at [213, 95] on input "radio" at bounding box center [212, 95] width 5 height 5
radio input "true"
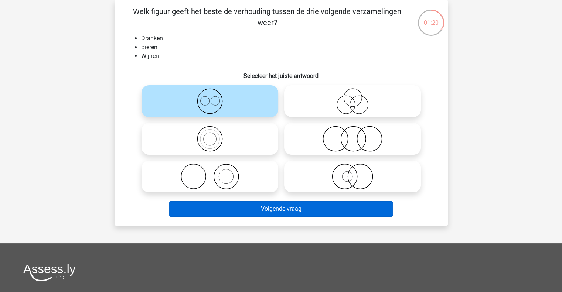
click at [274, 213] on button "Volgende vraag" at bounding box center [280, 209] width 223 height 16
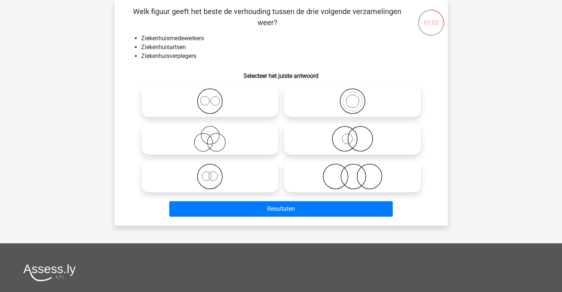
click at [260, 182] on icon at bounding box center [209, 177] width 131 height 26
click at [215, 173] on input "radio" at bounding box center [212, 170] width 5 height 5
radio input "true"
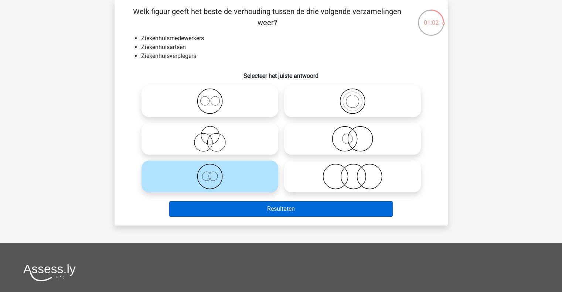
click at [254, 216] on button "Resultaten" at bounding box center [280, 209] width 223 height 16
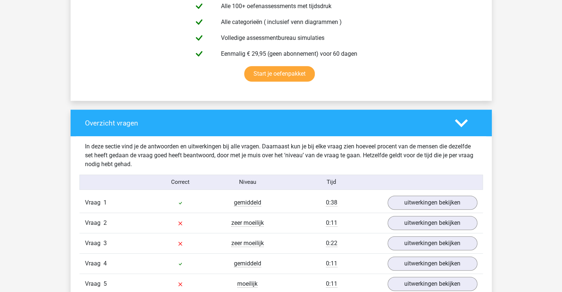
scroll to position [445, 0]
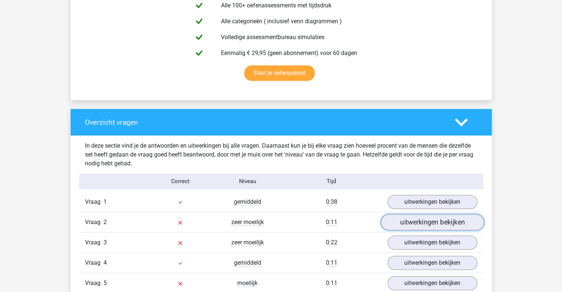
click at [425, 220] on link "uitwerkingen bekijken" at bounding box center [431, 222] width 103 height 16
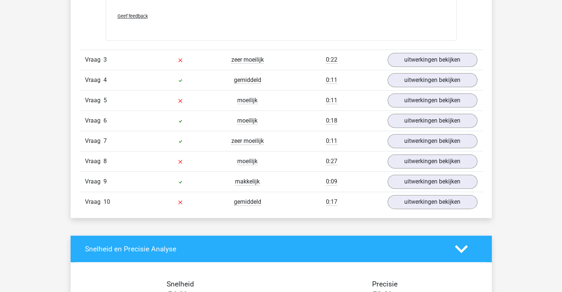
scroll to position [930, 0]
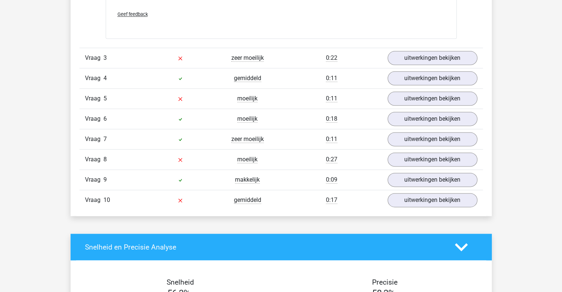
click at [430, 64] on link "uitwerkingen bekijken" at bounding box center [431, 58] width 103 height 16
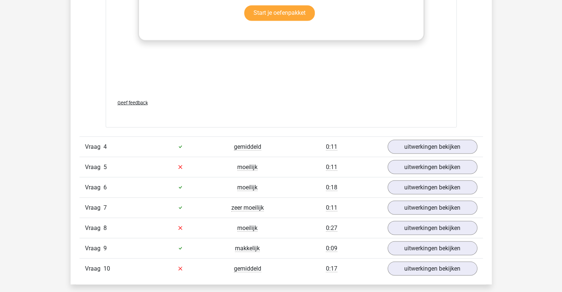
scroll to position [1352, 0]
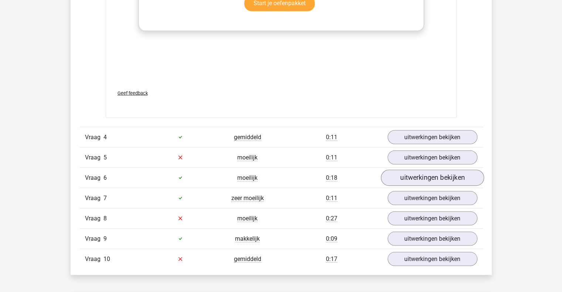
click at [437, 170] on link "uitwerkingen bekijken" at bounding box center [431, 178] width 103 height 16
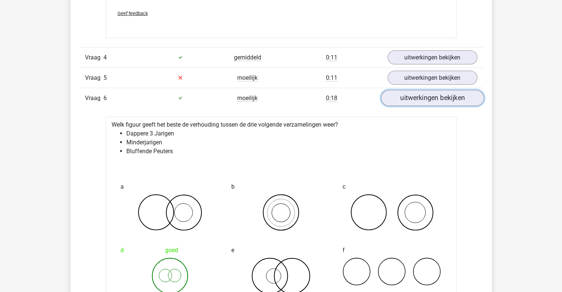
scroll to position [1432, 0]
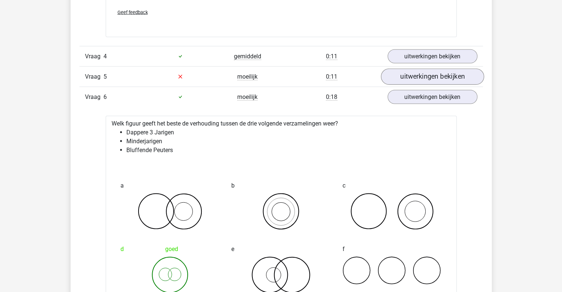
click at [437, 73] on link "uitwerkingen bekijken" at bounding box center [431, 77] width 103 height 16
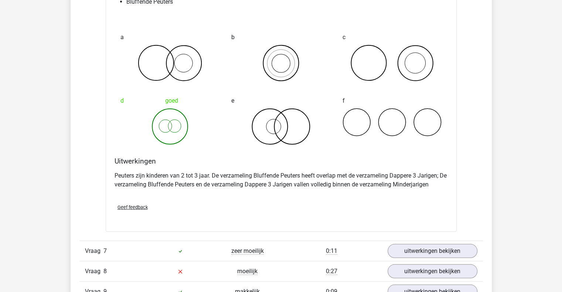
scroll to position [2083, 0]
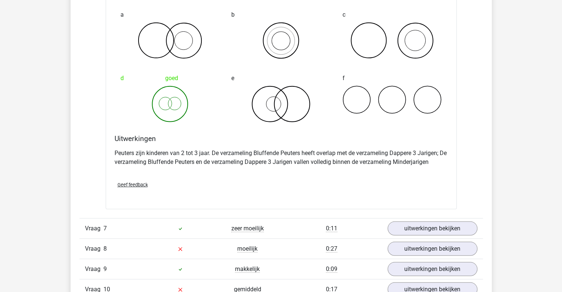
click at [428, 242] on link "uitwerkingen bekijken" at bounding box center [432, 249] width 90 height 14
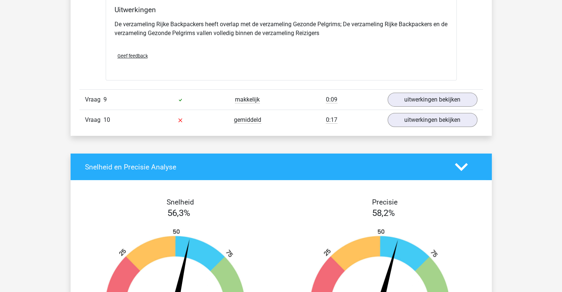
scroll to position [2530, 0]
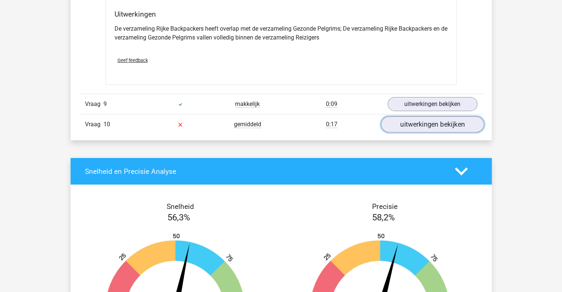
click at [424, 122] on link "uitwerkingen bekijken" at bounding box center [431, 124] width 103 height 16
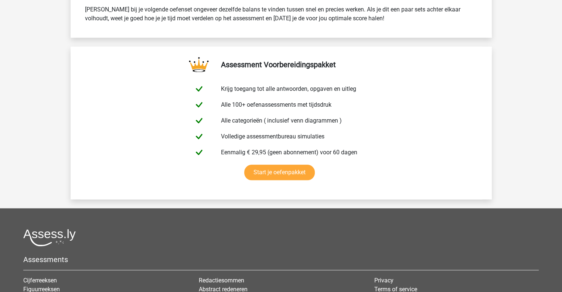
scroll to position [3517, 0]
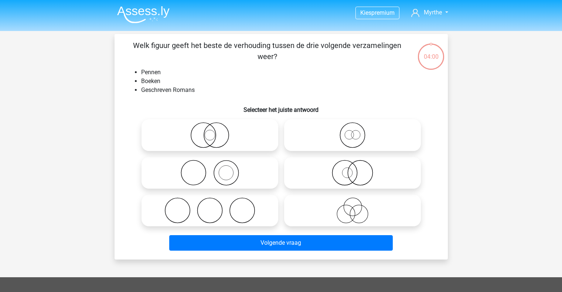
scroll to position [34, 0]
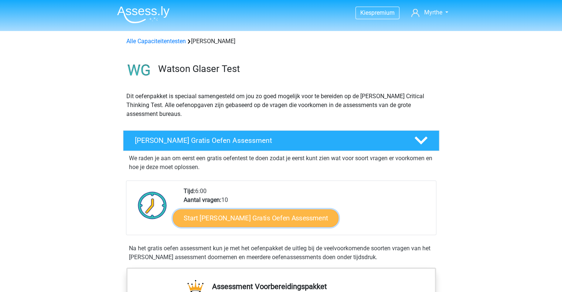
click at [270, 223] on link "Start [PERSON_NAME] Gratis Oefen Assessment" at bounding box center [256, 218] width 166 height 18
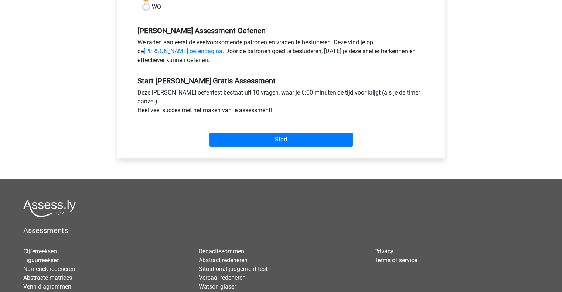
scroll to position [211, 0]
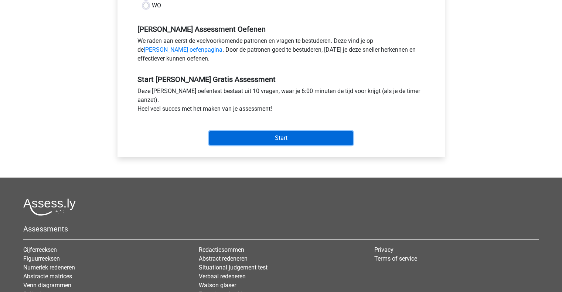
click at [311, 144] on input "Start" at bounding box center [281, 138] width 144 height 14
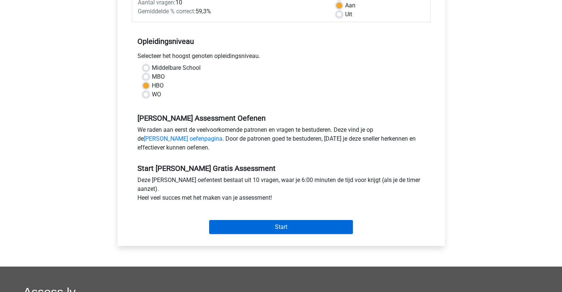
scroll to position [0, 0]
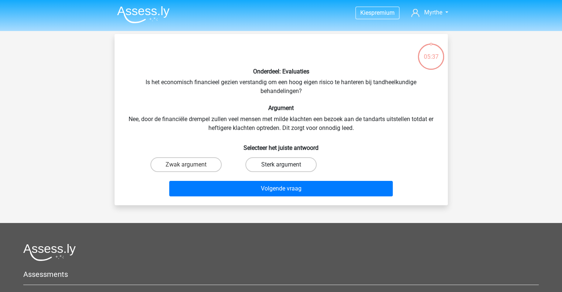
click at [294, 164] on label "Sterk argument" at bounding box center [280, 164] width 71 height 15
click at [285, 165] on input "Sterk argument" at bounding box center [283, 167] width 5 height 5
radio input "true"
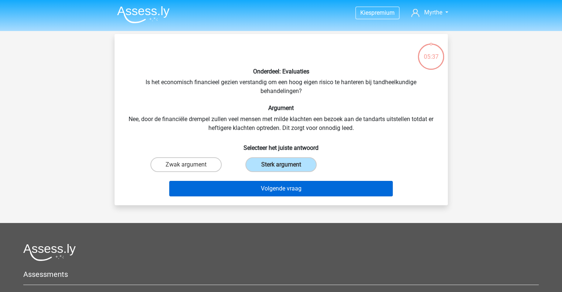
click at [300, 186] on button "Volgende vraag" at bounding box center [280, 189] width 223 height 16
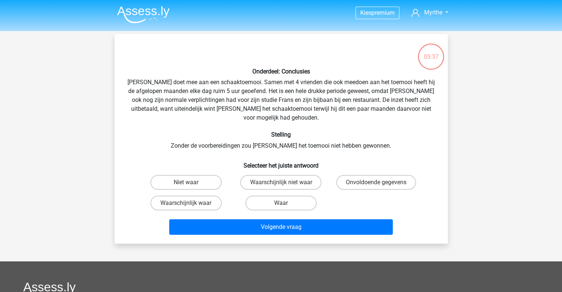
scroll to position [34, 0]
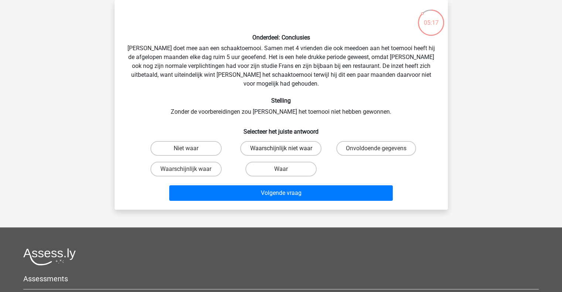
click at [305, 141] on label "Waarschijnlijk niet waar" at bounding box center [280, 148] width 81 height 15
click at [285, 148] on input "Waarschijnlijk niet waar" at bounding box center [283, 150] width 5 height 5
radio input "true"
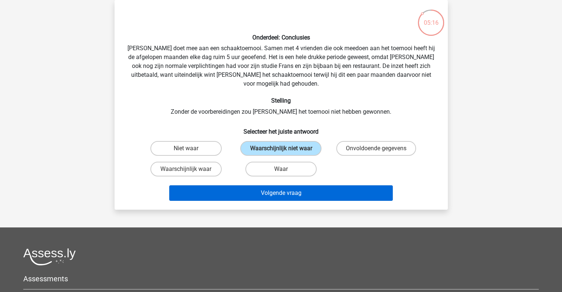
click at [290, 189] on button "Volgende vraag" at bounding box center [280, 193] width 223 height 16
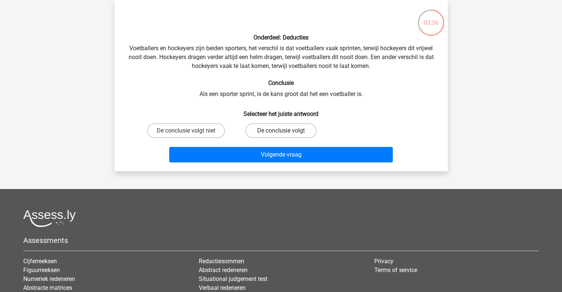
click at [267, 130] on label "De conclusie volgt" at bounding box center [280, 130] width 71 height 15
click at [281, 131] on input "De conclusie volgt" at bounding box center [283, 133] width 5 height 5
radio input "true"
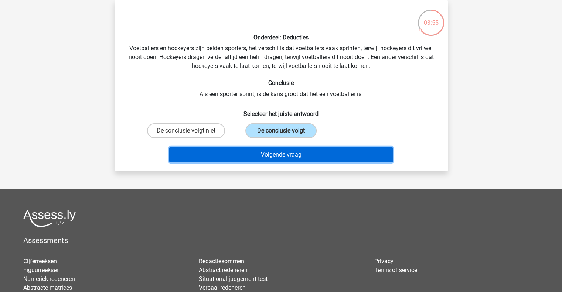
click at [271, 151] on button "Volgende vraag" at bounding box center [280, 155] width 223 height 16
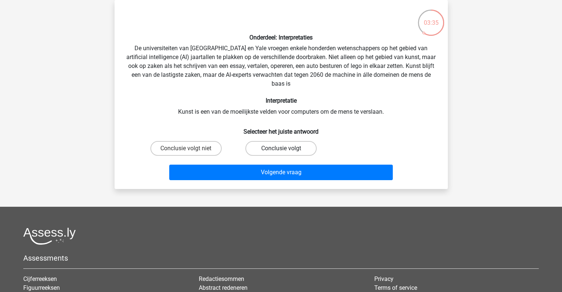
click at [258, 151] on label "Conclusie volgt" at bounding box center [280, 148] width 71 height 15
click at [281, 151] on input "Conclusie volgt" at bounding box center [283, 150] width 5 height 5
radio input "true"
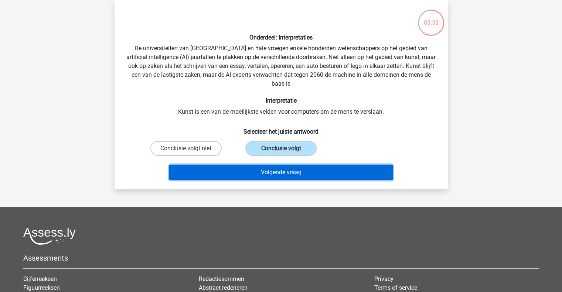
click at [264, 171] on button "Volgende vraag" at bounding box center [280, 173] width 223 height 16
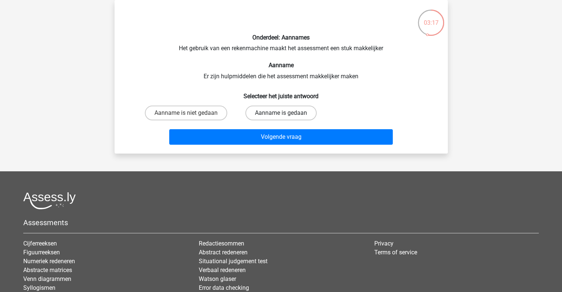
click at [268, 110] on label "Aanname is gedaan" at bounding box center [280, 113] width 71 height 15
click at [281, 113] on input "Aanname is gedaan" at bounding box center [283, 115] width 5 height 5
radio input "true"
click at [208, 112] on label "Aanname is niet gedaan" at bounding box center [186, 113] width 82 height 15
click at [191, 113] on input "Aanname is niet gedaan" at bounding box center [188, 115] width 5 height 5
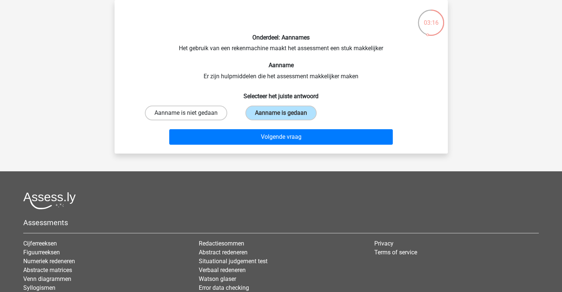
radio input "true"
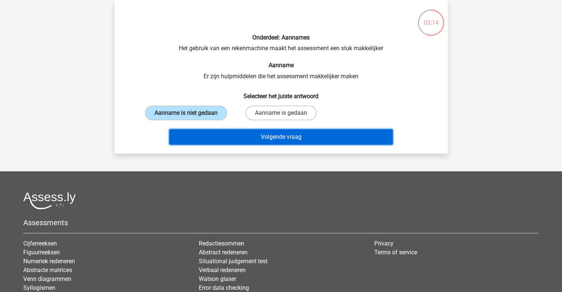
click at [244, 138] on button "Volgende vraag" at bounding box center [280, 137] width 223 height 16
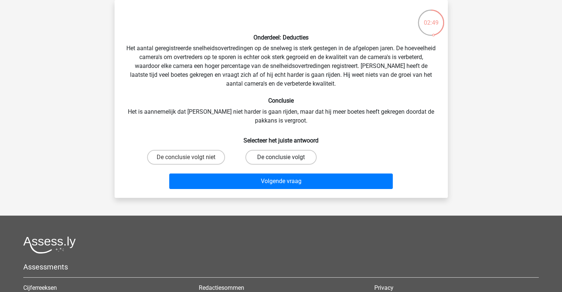
click at [261, 152] on label "De conclusie volgt" at bounding box center [280, 157] width 71 height 15
click at [281, 157] on input "De conclusie volgt" at bounding box center [283, 159] width 5 height 5
radio input "true"
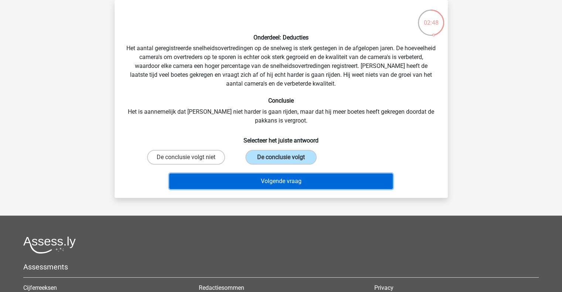
click at [261, 177] on button "Volgende vraag" at bounding box center [280, 182] width 223 height 16
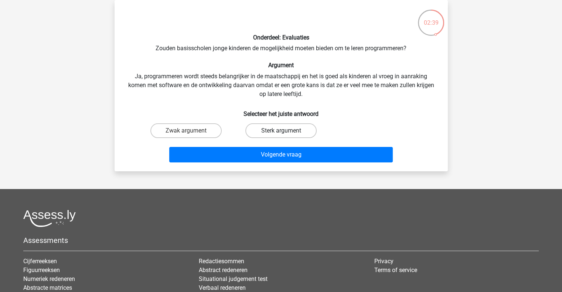
click at [276, 134] on label "Sterk argument" at bounding box center [280, 130] width 71 height 15
click at [281, 134] on input "Sterk argument" at bounding box center [283, 133] width 5 height 5
radio input "true"
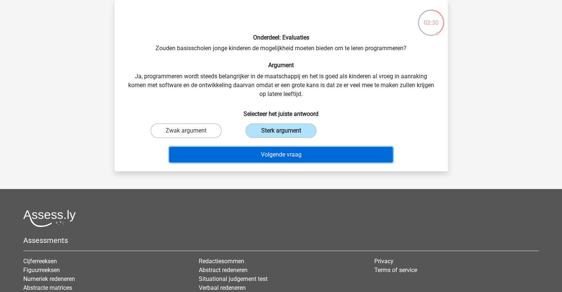
click at [282, 153] on button "Volgende vraag" at bounding box center [280, 155] width 223 height 16
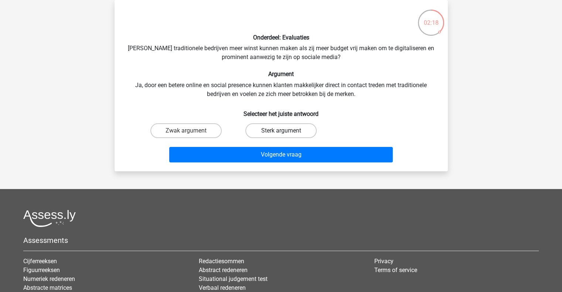
click at [280, 129] on label "Sterk argument" at bounding box center [280, 130] width 71 height 15
click at [281, 131] on input "Sterk argument" at bounding box center [283, 133] width 5 height 5
radio input "true"
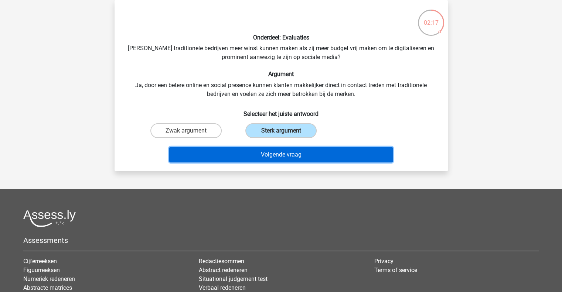
click at [280, 159] on button "Volgende vraag" at bounding box center [280, 155] width 223 height 16
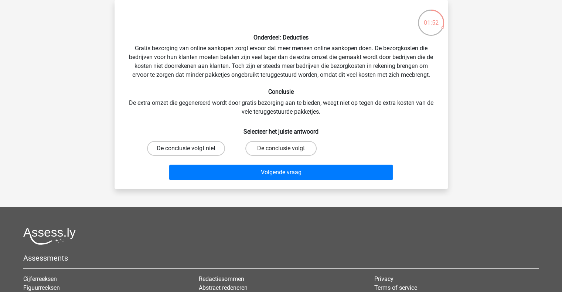
click at [194, 142] on label "De conclusie volgt niet" at bounding box center [186, 148] width 78 height 15
click at [191, 148] on input "De conclusie volgt niet" at bounding box center [188, 150] width 5 height 5
radio input "true"
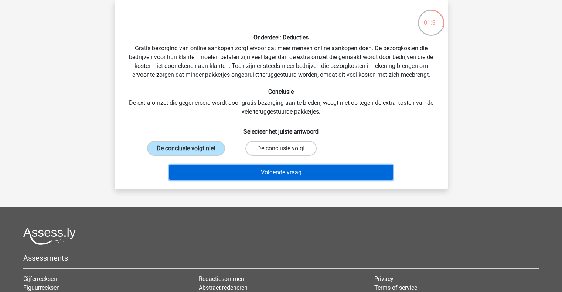
click at [201, 176] on button "Volgende vraag" at bounding box center [280, 173] width 223 height 16
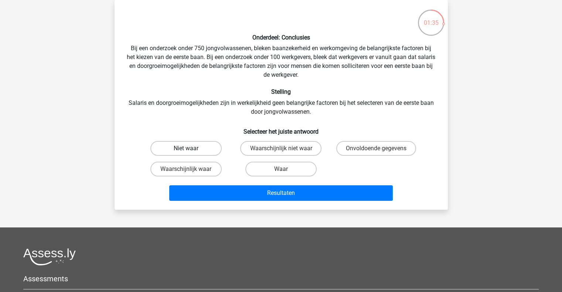
click at [214, 141] on label "Niet waar" at bounding box center [185, 148] width 71 height 15
click at [191, 148] on input "Niet waar" at bounding box center [188, 150] width 5 height 5
radio input "true"
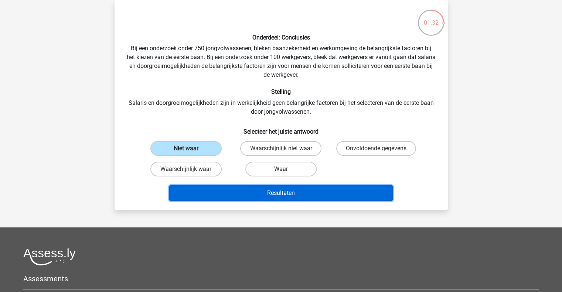
click at [232, 189] on button "Resultaten" at bounding box center [280, 193] width 223 height 16
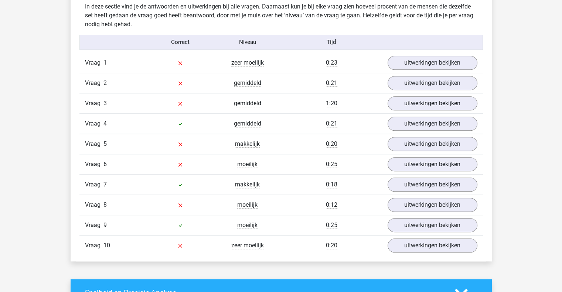
scroll to position [583, 0]
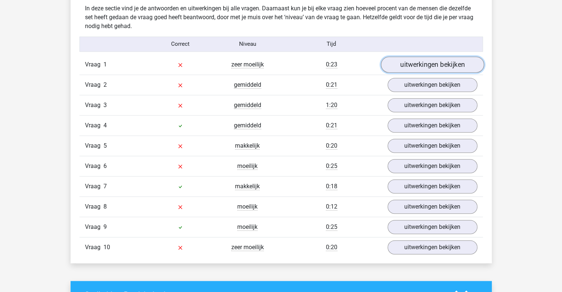
click at [449, 65] on link "uitwerkingen bekijken" at bounding box center [431, 65] width 103 height 16
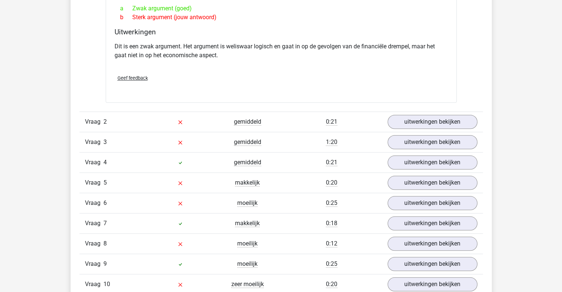
scroll to position [733, 0]
click at [462, 126] on link "uitwerkingen bekijken" at bounding box center [431, 122] width 103 height 16
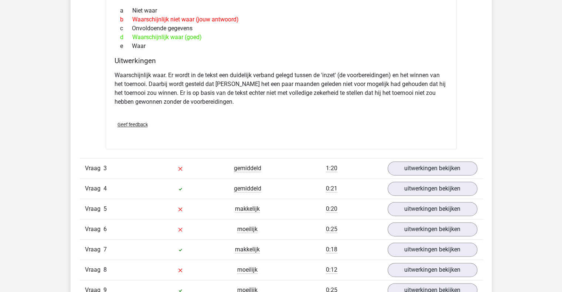
scroll to position [960, 0]
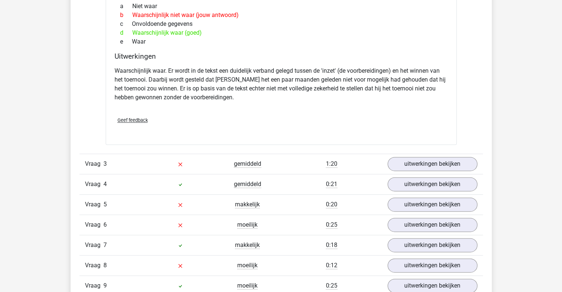
click at [456, 165] on link "uitwerkingen bekijken" at bounding box center [432, 164] width 90 height 14
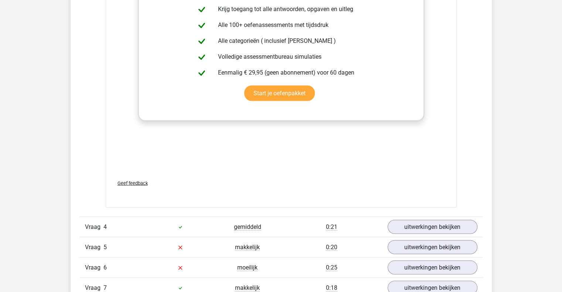
scroll to position [1315, 0]
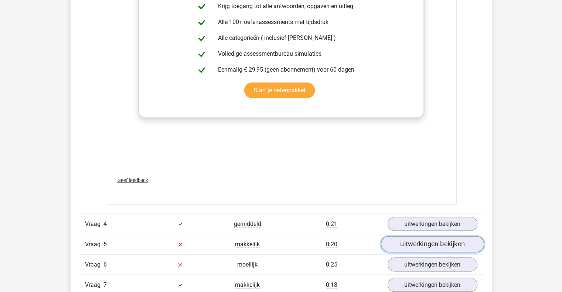
click at [449, 249] on link "uitwerkingen bekijken" at bounding box center [431, 244] width 103 height 16
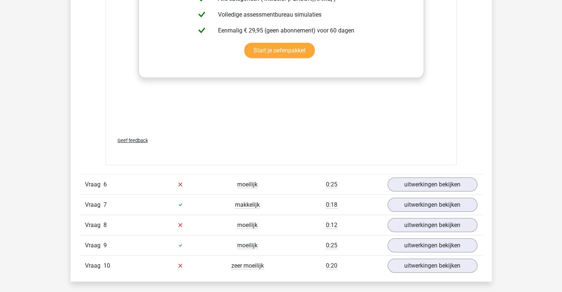
scroll to position [1772, 0]
click at [455, 184] on link "uitwerkingen bekijken" at bounding box center [431, 184] width 103 height 16
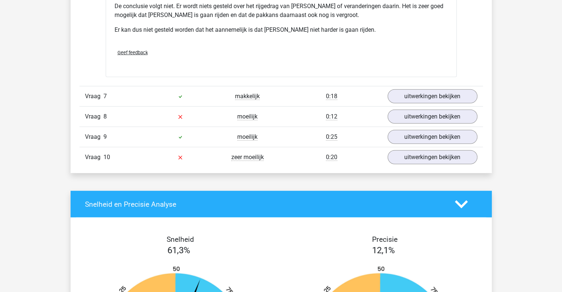
scroll to position [2128, 0]
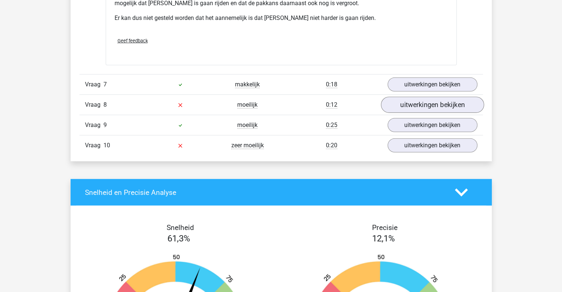
click at [454, 97] on link "uitwerkingen bekijken" at bounding box center [431, 105] width 103 height 16
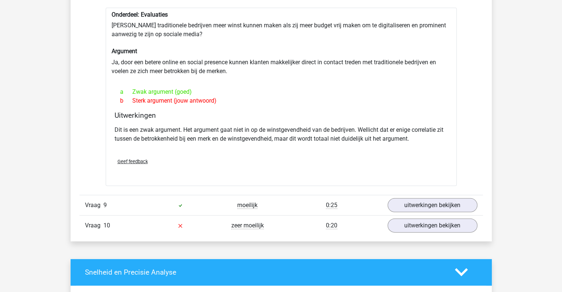
scroll to position [2251, 0]
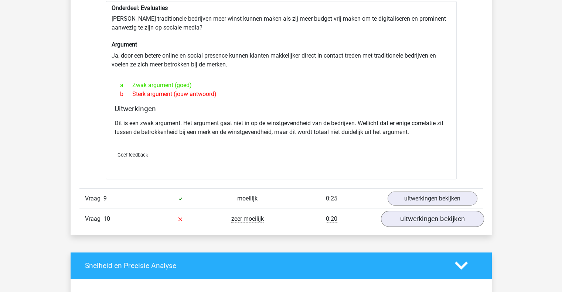
click at [465, 212] on link "uitwerkingen bekijken" at bounding box center [431, 219] width 103 height 16
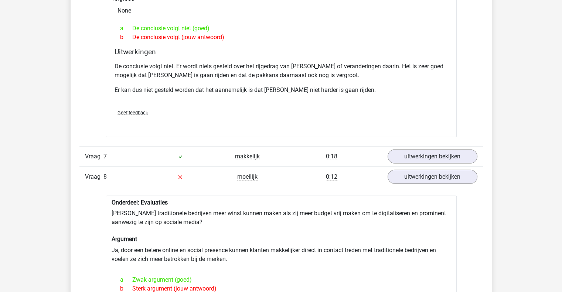
scroll to position [2038, 0]
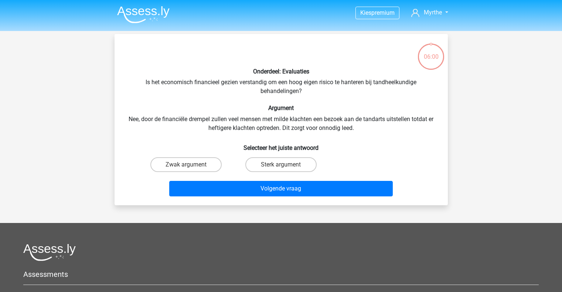
scroll to position [34, 0]
